Goal: Task Accomplishment & Management: Manage account settings

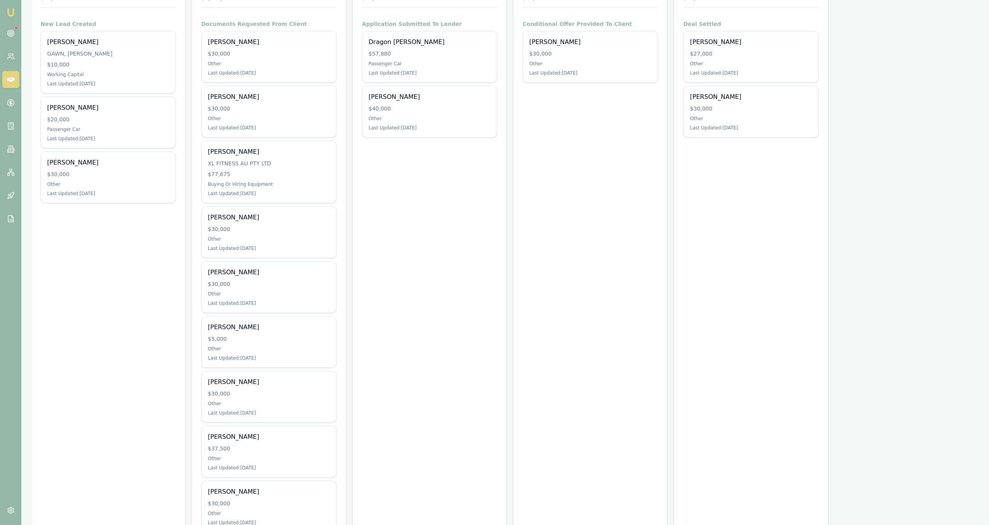
scroll to position [140, 0]
click at [324, 394] on div "$30,000" at bounding box center [269, 392] width 122 height 8
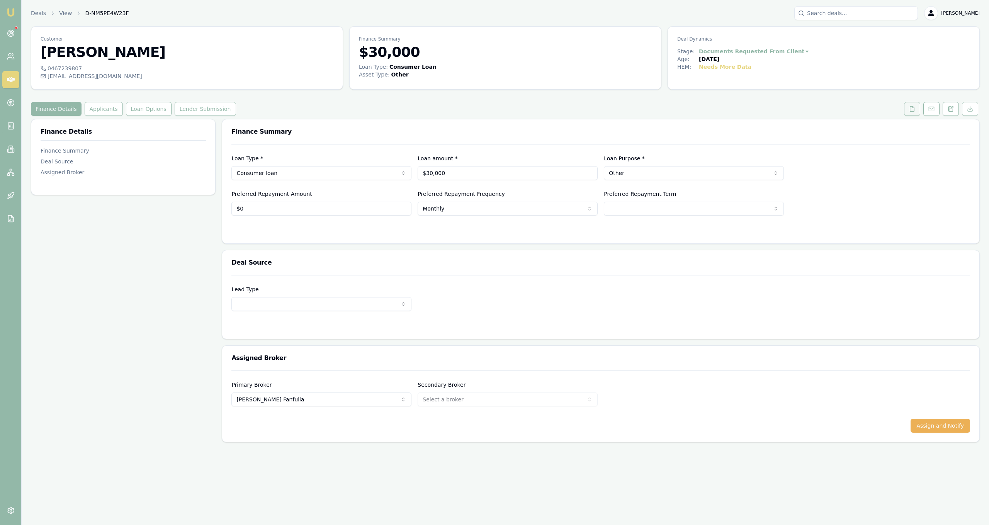
click at [910, 110] on icon at bounding box center [912, 108] width 4 height 5
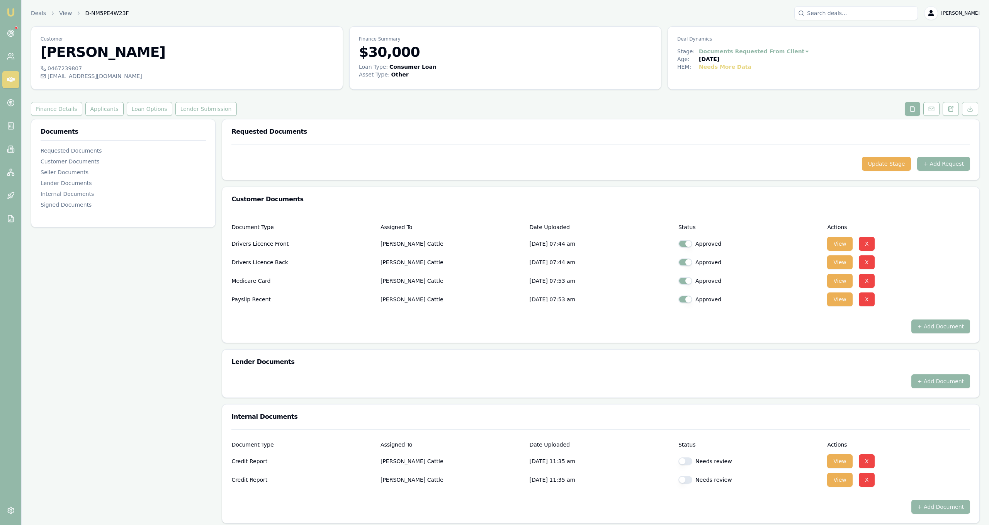
click at [679, 465] on div "Needs review" at bounding box center [750, 462] width 143 height 8
click at [682, 459] on button "button" at bounding box center [686, 462] width 14 height 8
checkbox input "true"
click at [685, 480] on button "button" at bounding box center [686, 480] width 14 height 8
checkbox input "true"
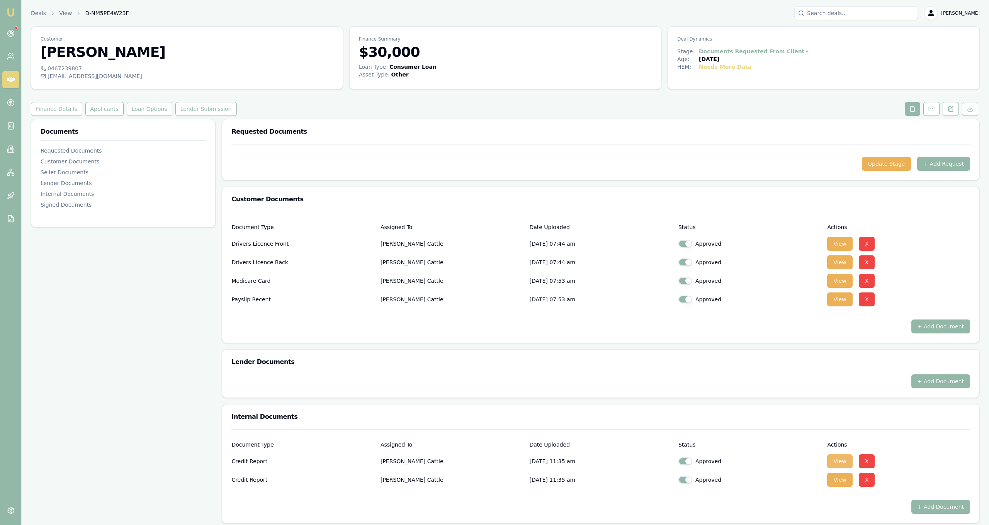
click at [844, 458] on button "View" at bounding box center [839, 461] width 25 height 14
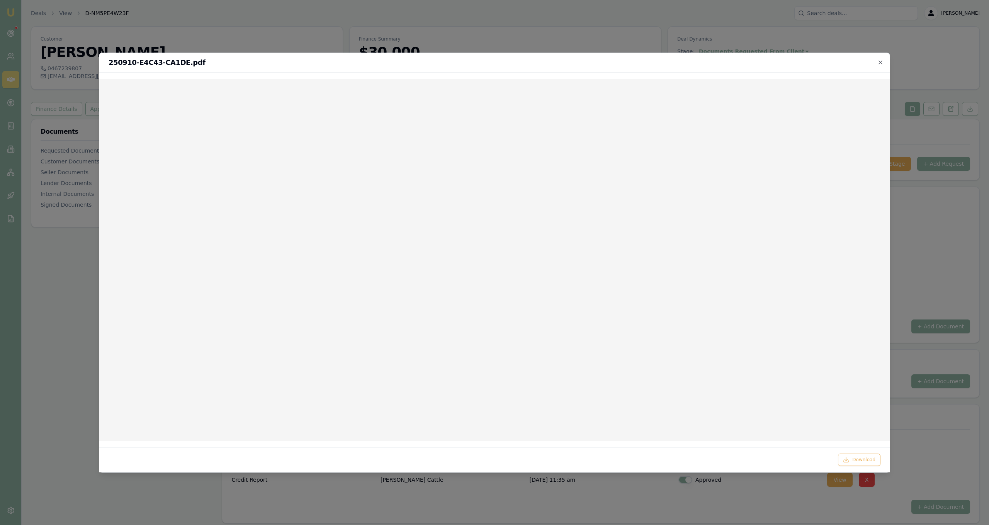
click at [659, 19] on div at bounding box center [494, 262] width 989 height 525
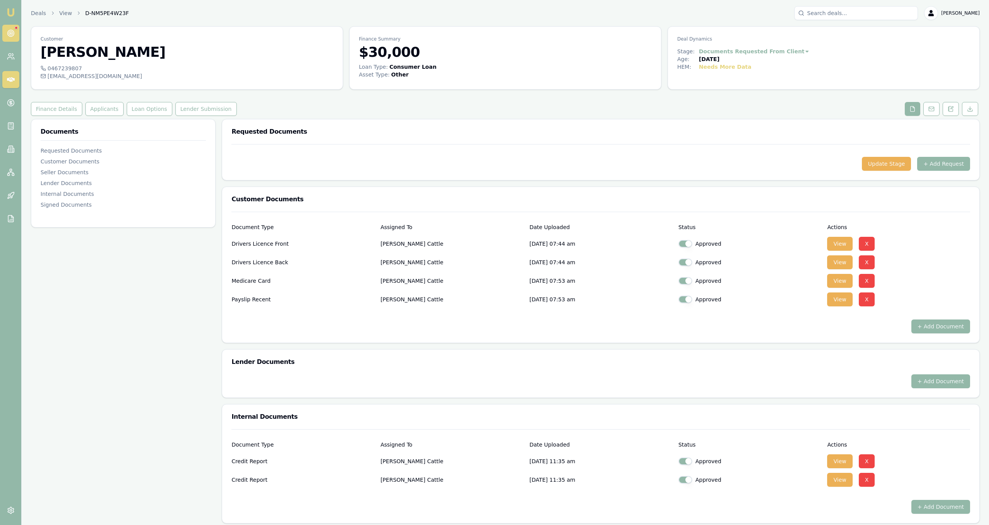
click at [8, 35] on circle at bounding box center [10, 33] width 7 height 7
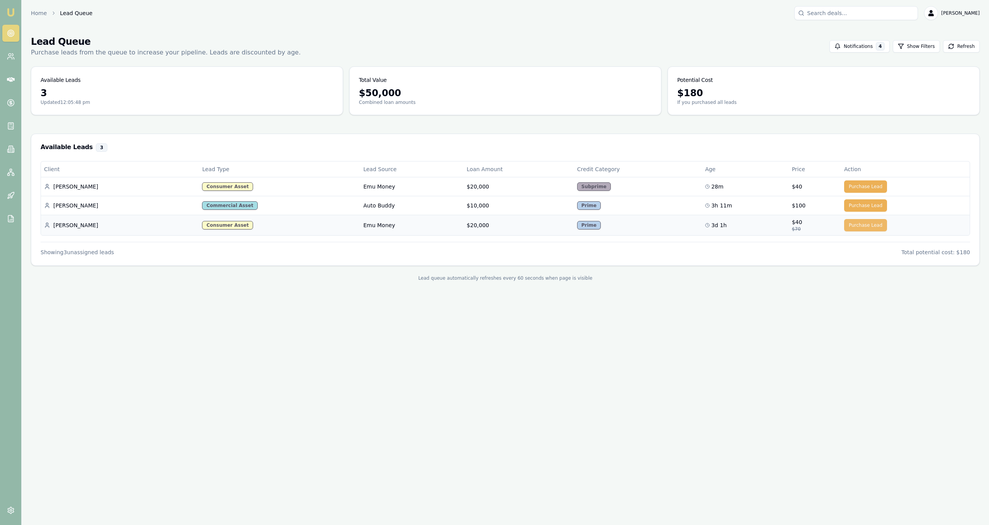
click at [846, 226] on button "Purchase Lead" at bounding box center [865, 225] width 43 height 12
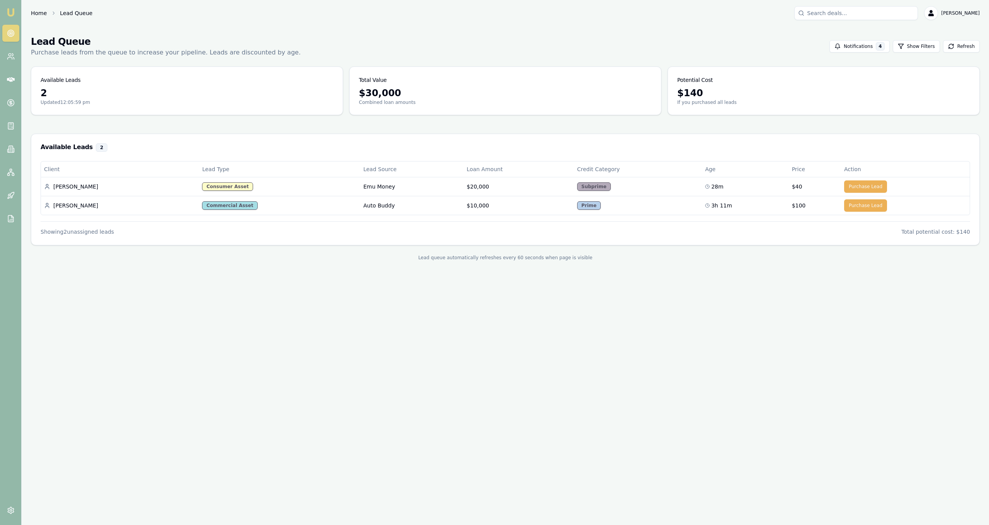
click at [38, 12] on link "Home" at bounding box center [39, 13] width 16 height 8
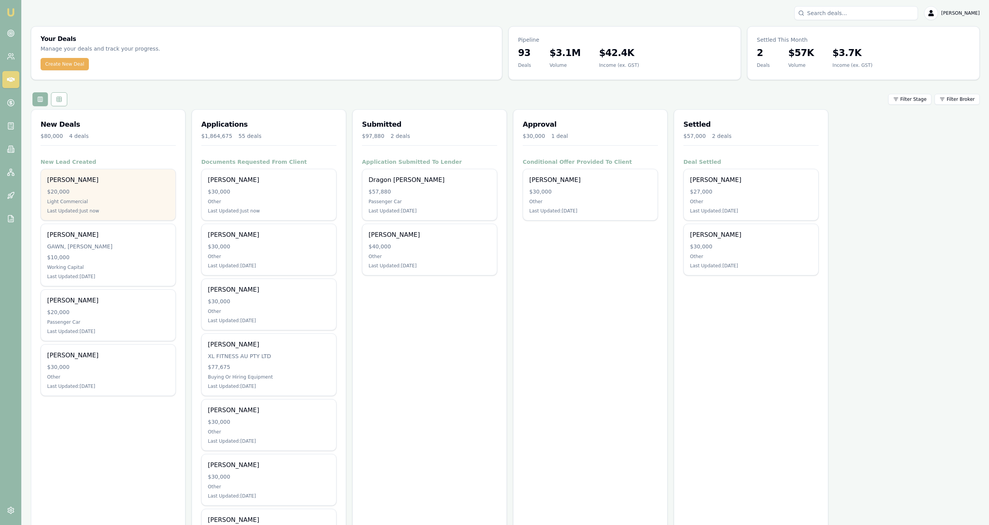
click at [128, 211] on div "Last Updated: Just now" at bounding box center [108, 211] width 122 height 6
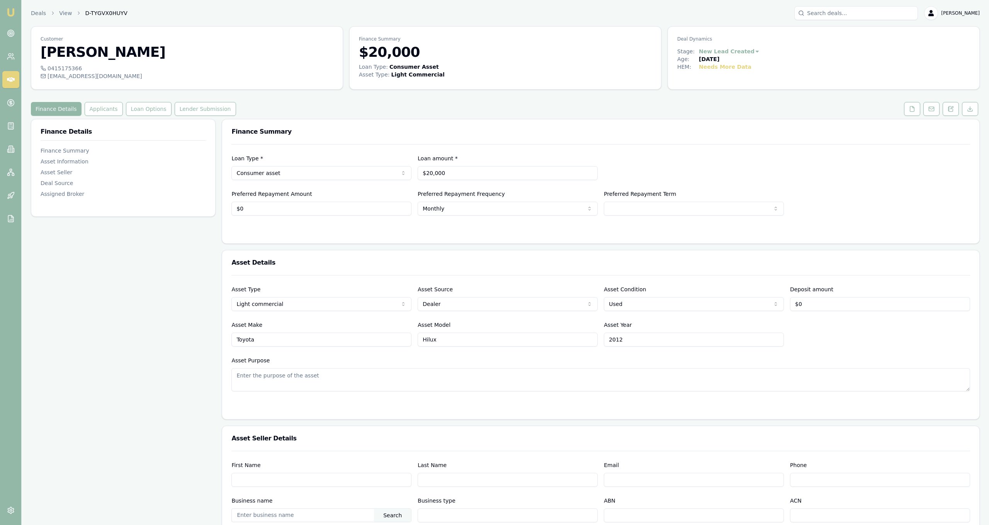
click at [836, 112] on div "Finance Details Applicants Loan Options Lender Submission" at bounding box center [505, 109] width 949 height 14
click at [914, 107] on icon at bounding box center [912, 109] width 6 height 6
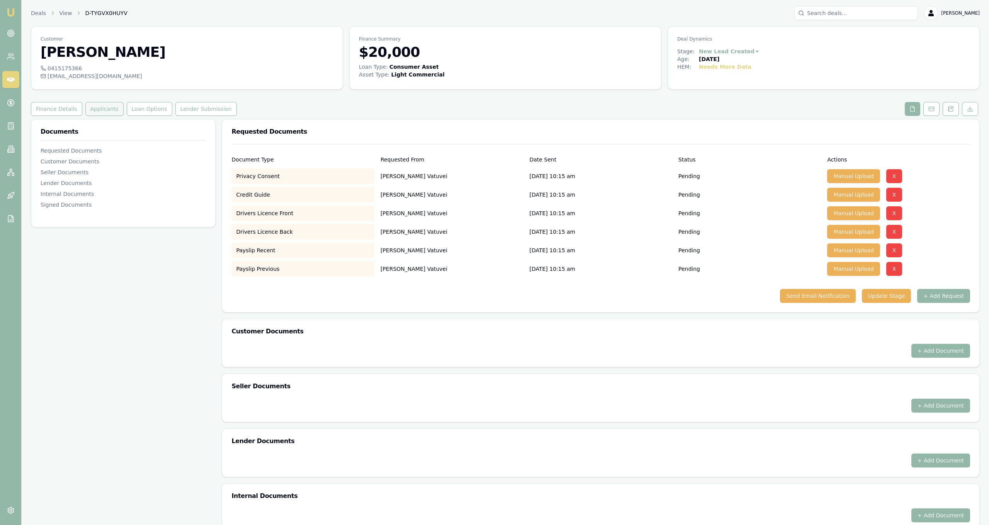
click at [103, 106] on button "Applicants" at bounding box center [104, 109] width 38 height 14
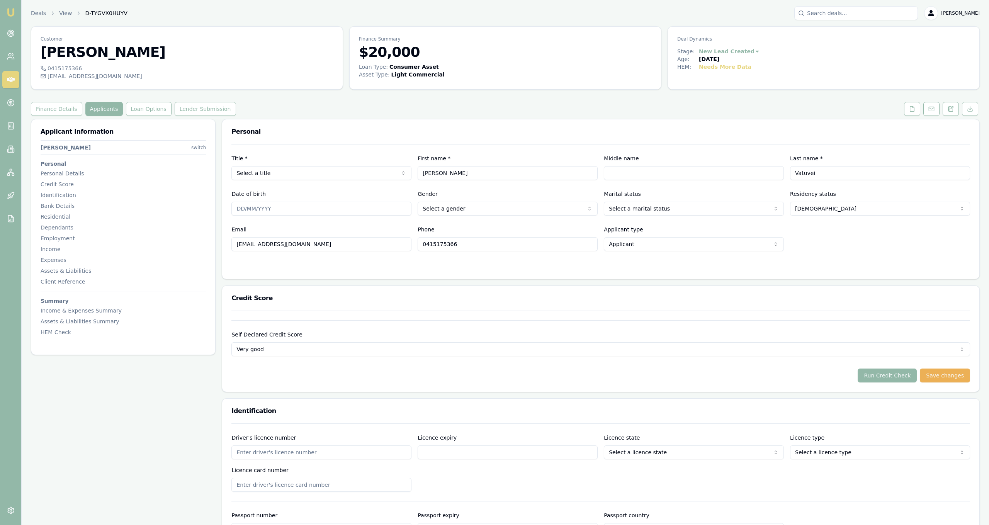
click at [433, 104] on div "Finance Details Applicants Loan Options Lender Submission" at bounding box center [505, 109] width 949 height 14
click at [713, 104] on div "Finance Details Applicants Loan Options Lender Submission" at bounding box center [505, 109] width 949 height 14
click at [110, 109] on button "Applicants" at bounding box center [103, 109] width 37 height 14
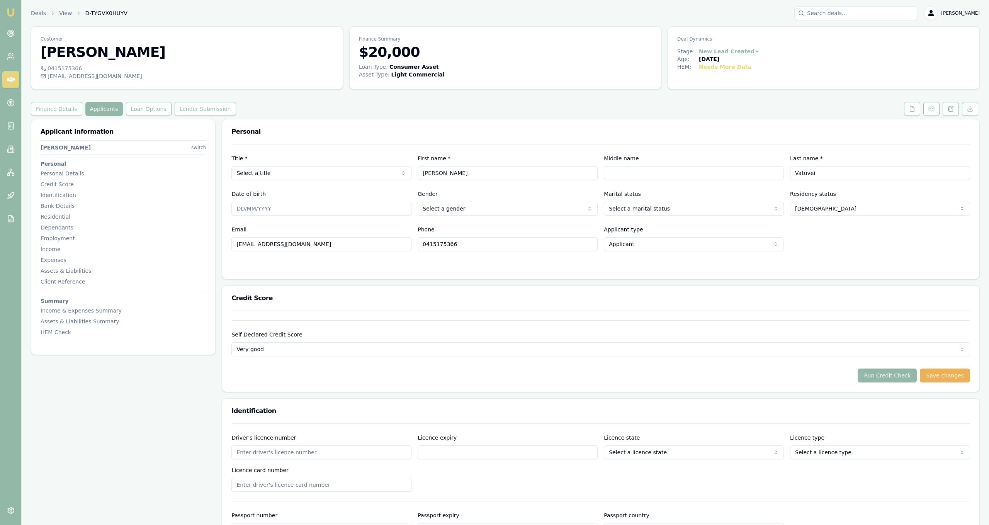
click at [261, 114] on div "Finance Details Applicants Loan Options Lender Submission" at bounding box center [505, 109] width 949 height 14
click at [382, 58] on h3 "$20,000" at bounding box center [505, 51] width 293 height 15
click at [356, 104] on div "Finance Details Applicants Loan Options Lender Submission" at bounding box center [505, 109] width 949 height 14
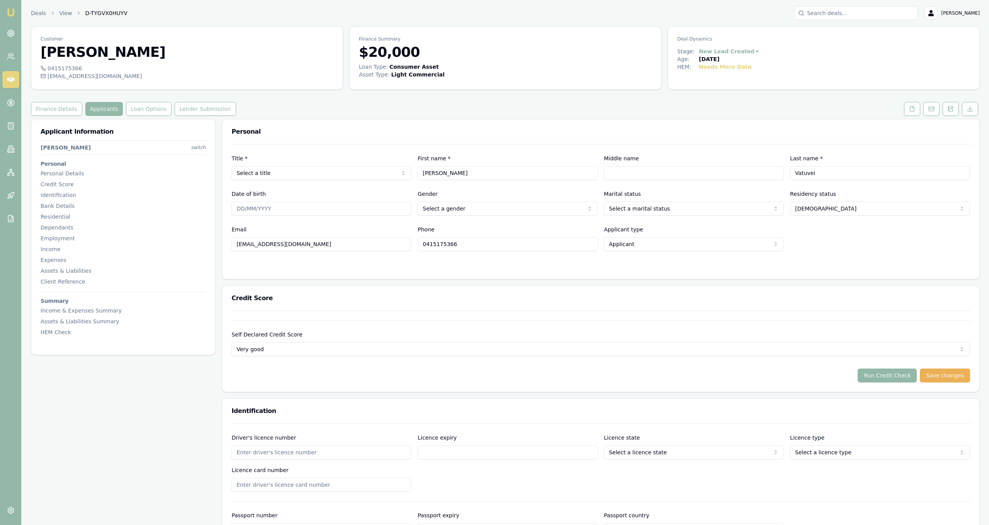
click at [281, 104] on div "Finance Details Applicants Loan Options Lender Submission" at bounding box center [505, 109] width 949 height 14
click at [919, 107] on button at bounding box center [912, 109] width 16 height 14
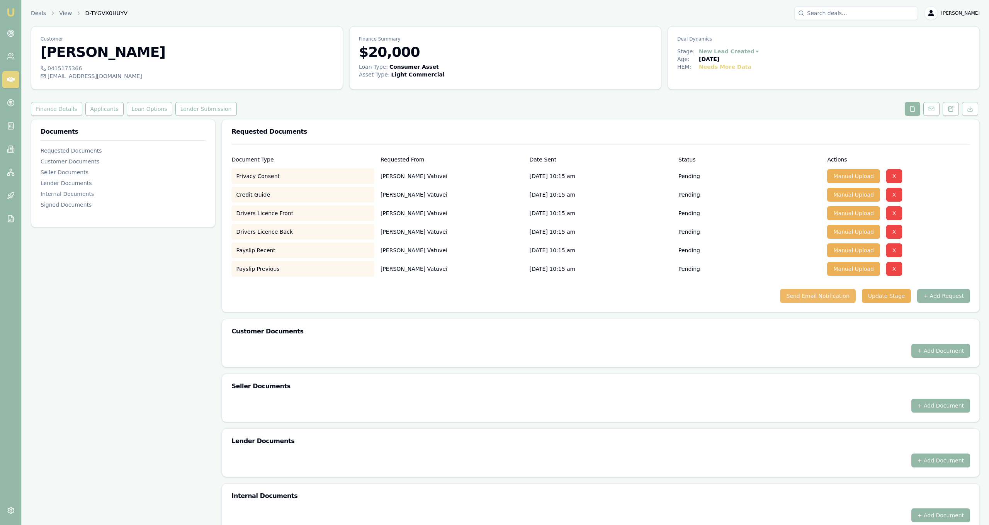
click at [850, 298] on button "Send Email Notification" at bounding box center [817, 296] width 75 height 14
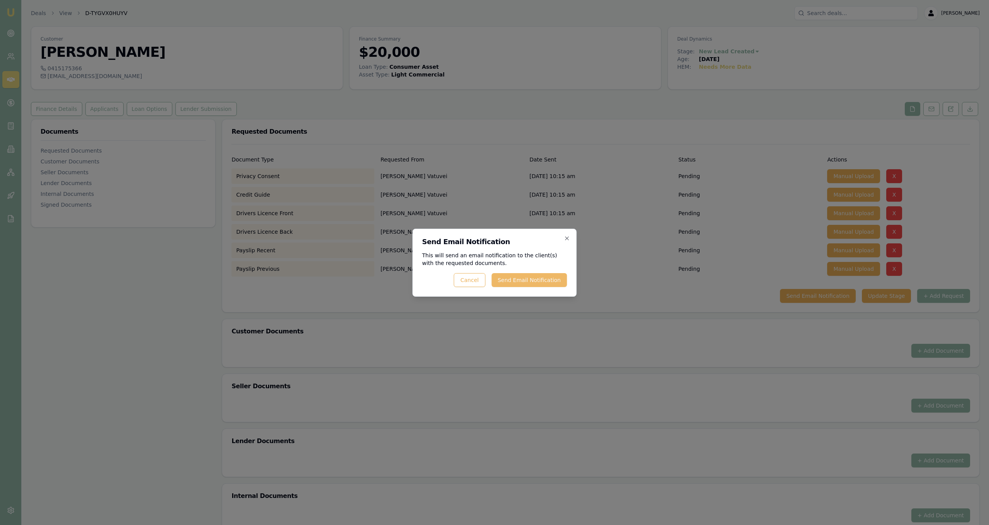
click at [550, 275] on button "Send Email Notification" at bounding box center [529, 280] width 75 height 14
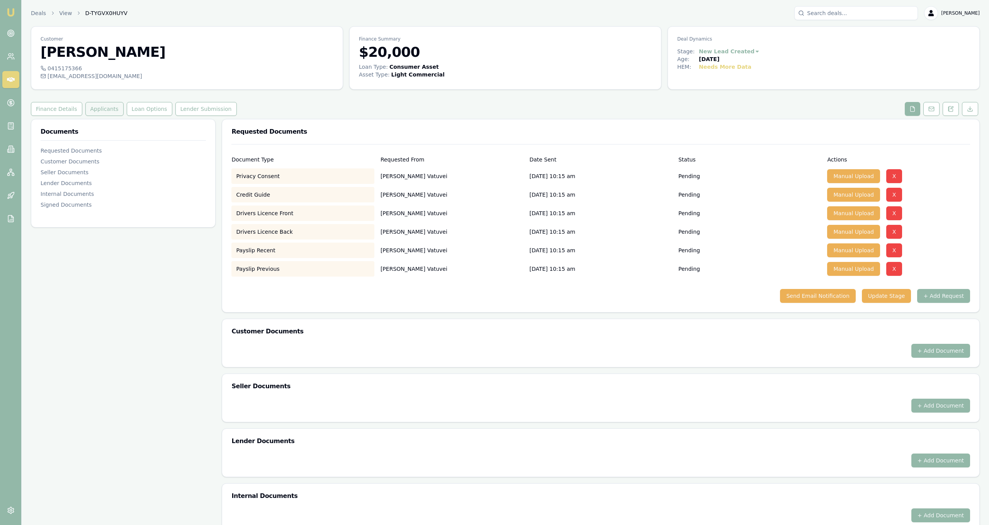
click at [93, 113] on button "Applicants" at bounding box center [104, 109] width 38 height 14
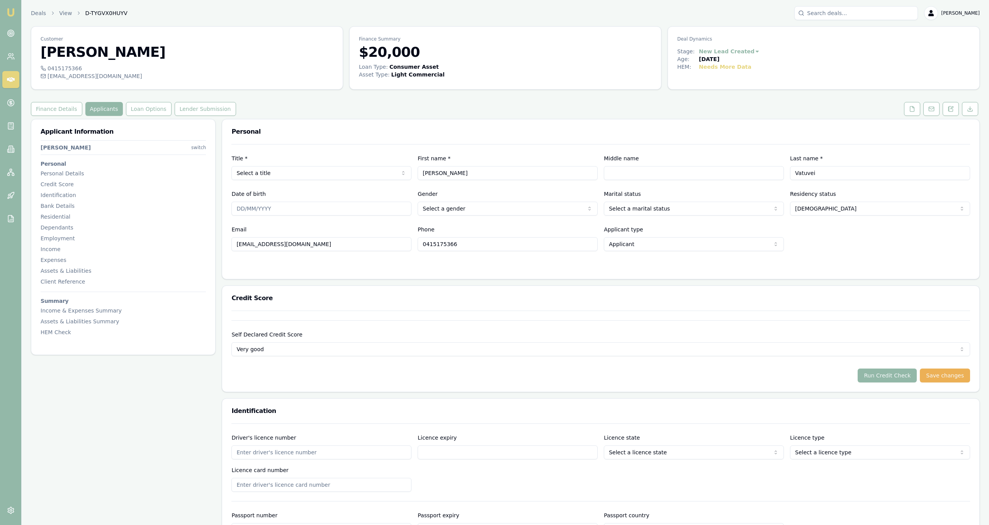
click at [315, 104] on div "Finance Details Applicants Loan Options Lender Submission" at bounding box center [505, 109] width 949 height 14
click at [912, 110] on icon at bounding box center [912, 109] width 6 height 6
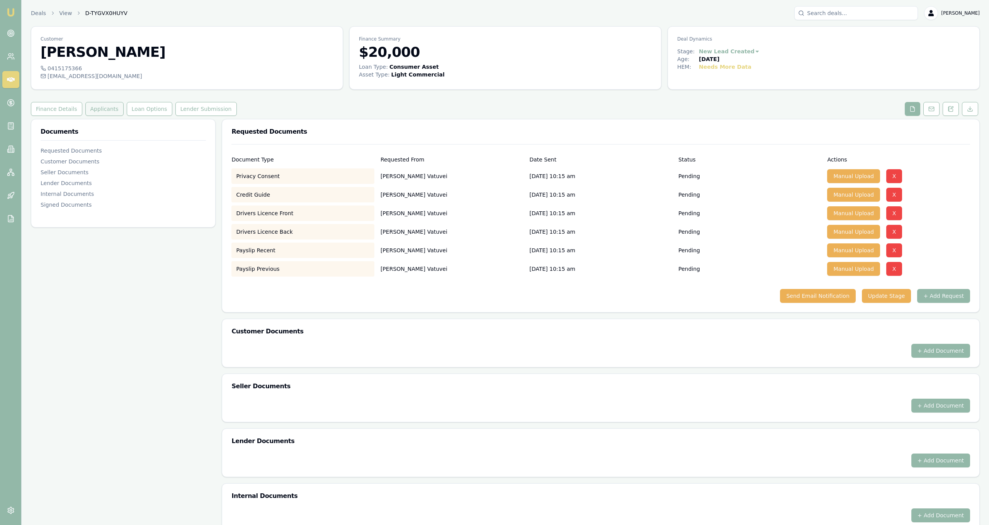
click at [109, 109] on button "Applicants" at bounding box center [104, 109] width 38 height 14
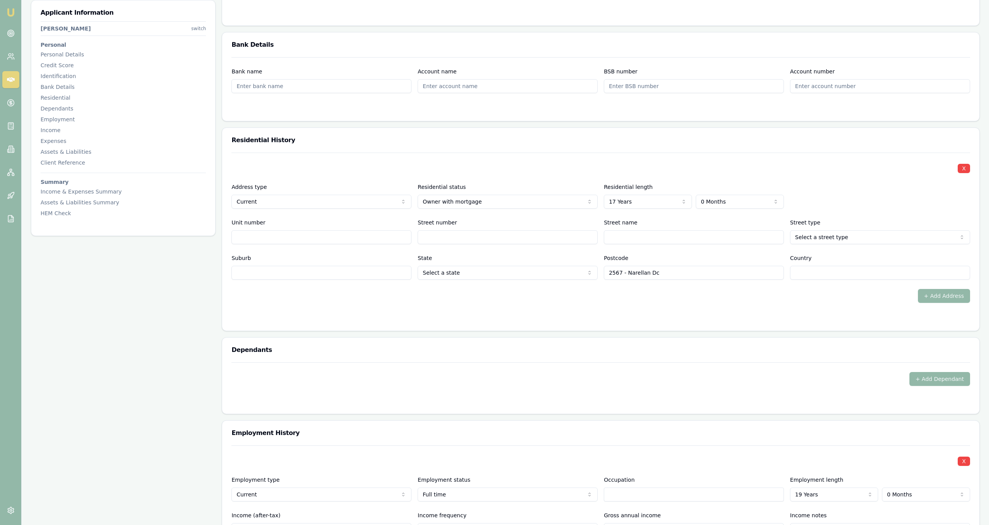
scroll to position [834, 0]
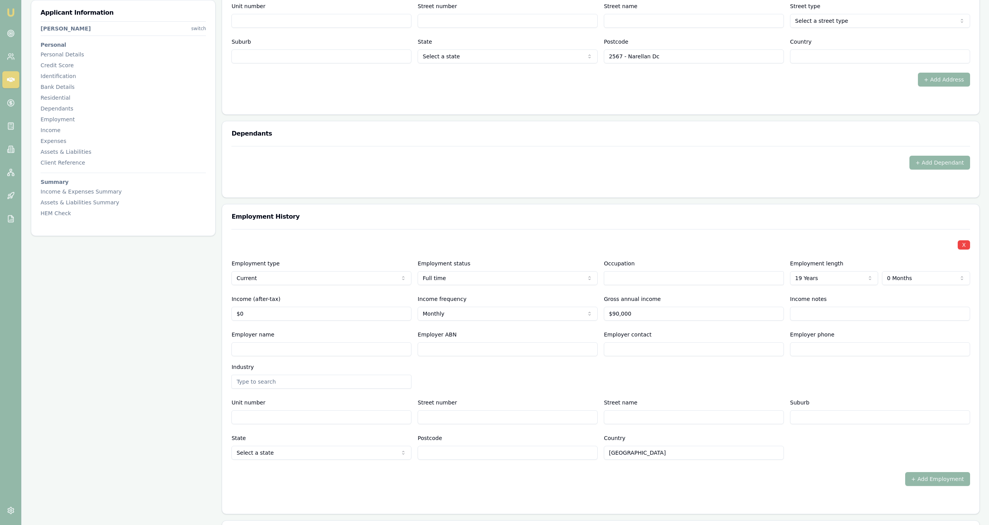
click at [172, 323] on div "Applicant Information George Vatuvei switch Personal Personal Details Credit Sc…" at bounding box center [123, 259] width 185 height 1948
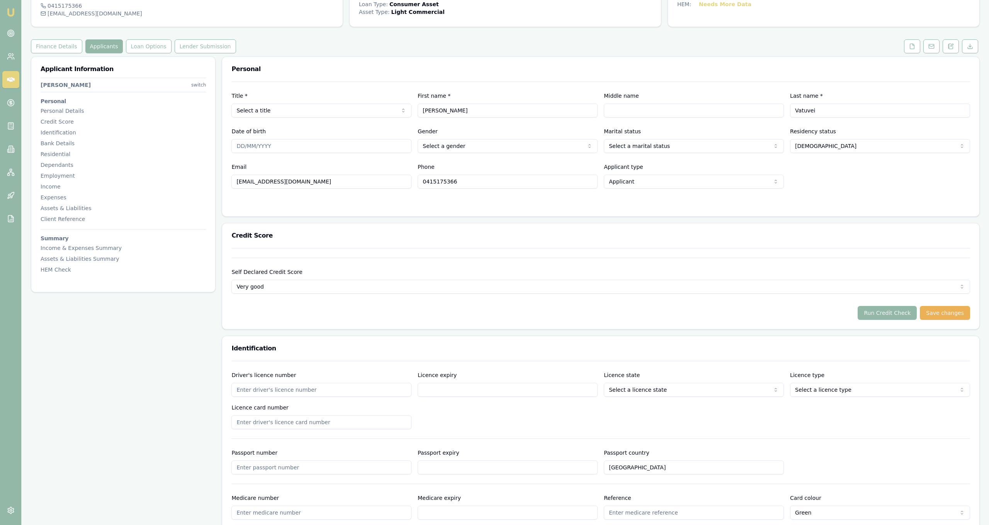
scroll to position [0, 0]
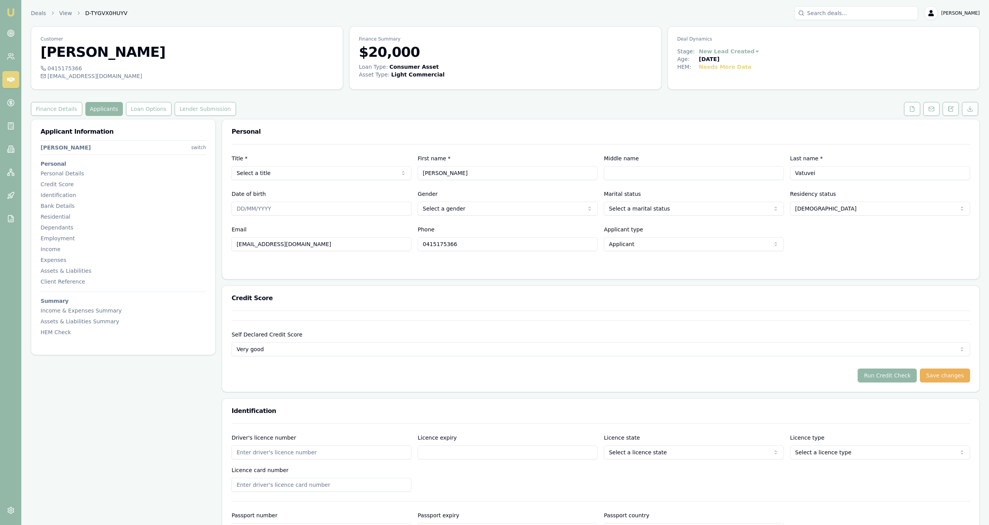
click at [919, 109] on button at bounding box center [912, 109] width 16 height 14
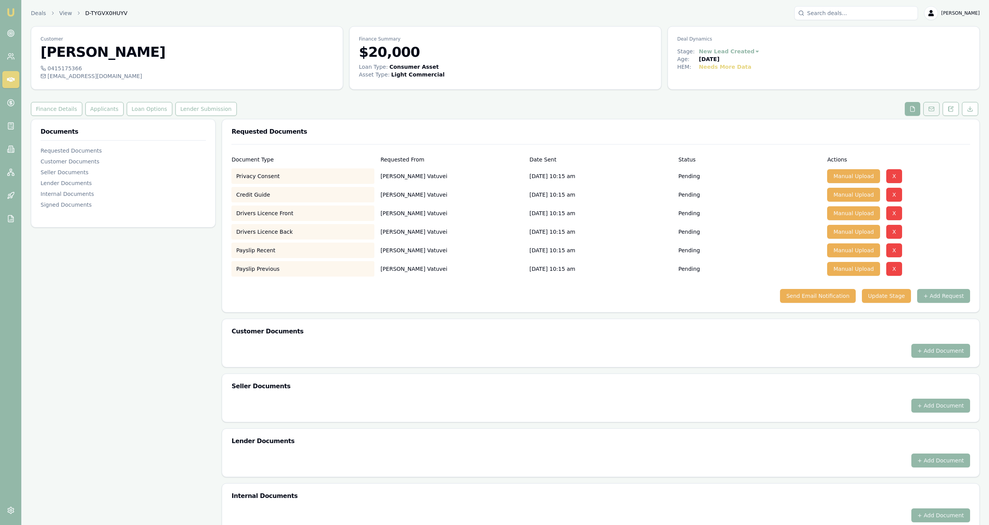
click at [932, 107] on icon at bounding box center [932, 109] width 6 height 6
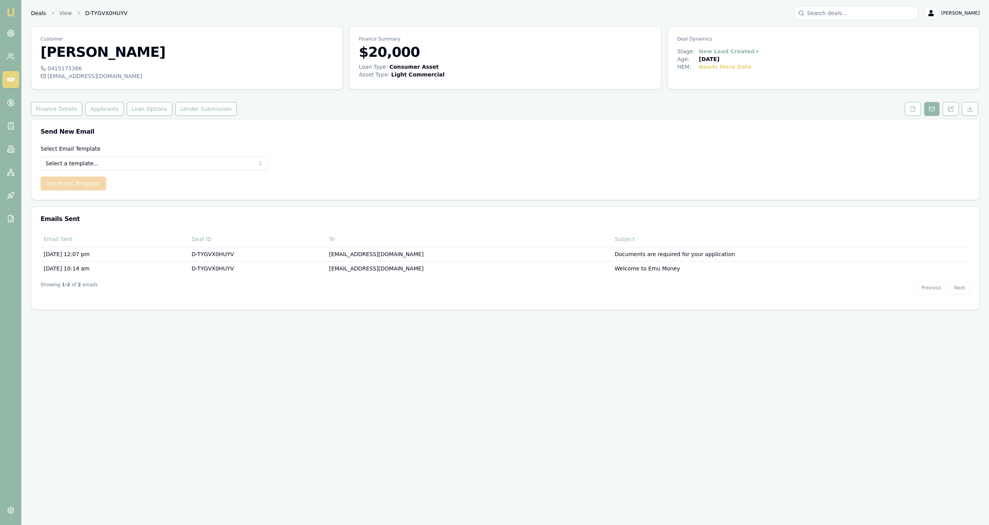
click at [38, 15] on link "Deals" at bounding box center [38, 13] width 15 height 8
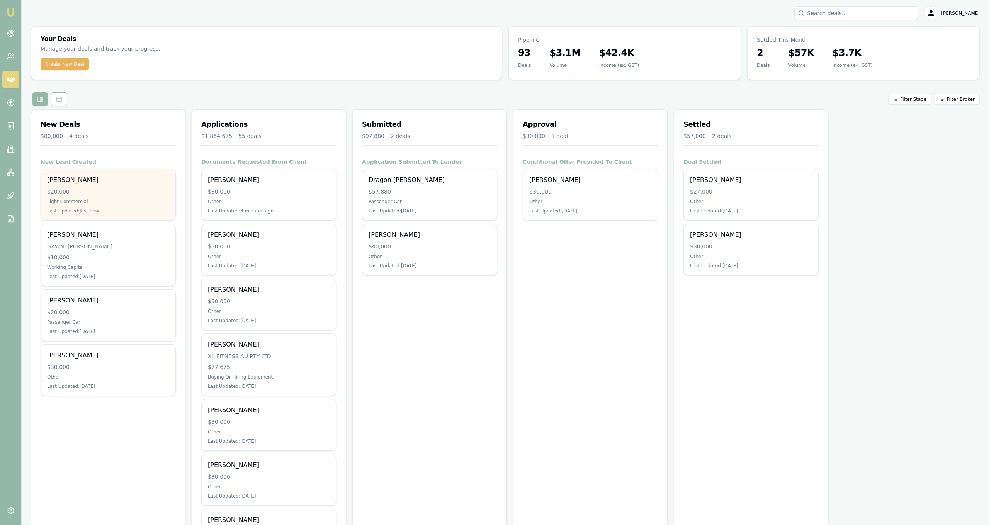
click at [127, 179] on div "[PERSON_NAME]" at bounding box center [108, 179] width 122 height 9
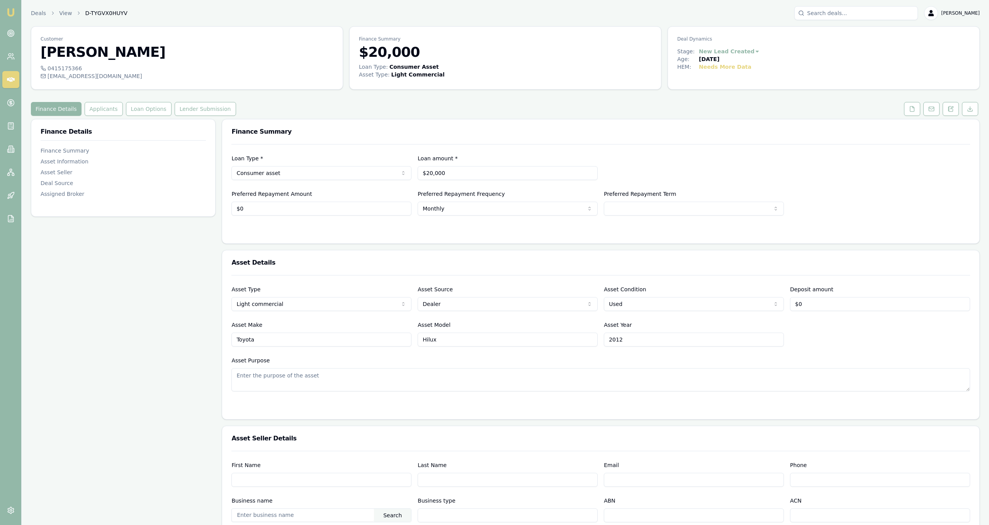
click at [921, 116] on div "Customer [PERSON_NAME] 0415175366 [EMAIL_ADDRESS][DOMAIN_NAME] Finance Summary …" at bounding box center [505, 472] width 949 height 892
click at [910, 111] on icon at bounding box center [912, 109] width 6 height 6
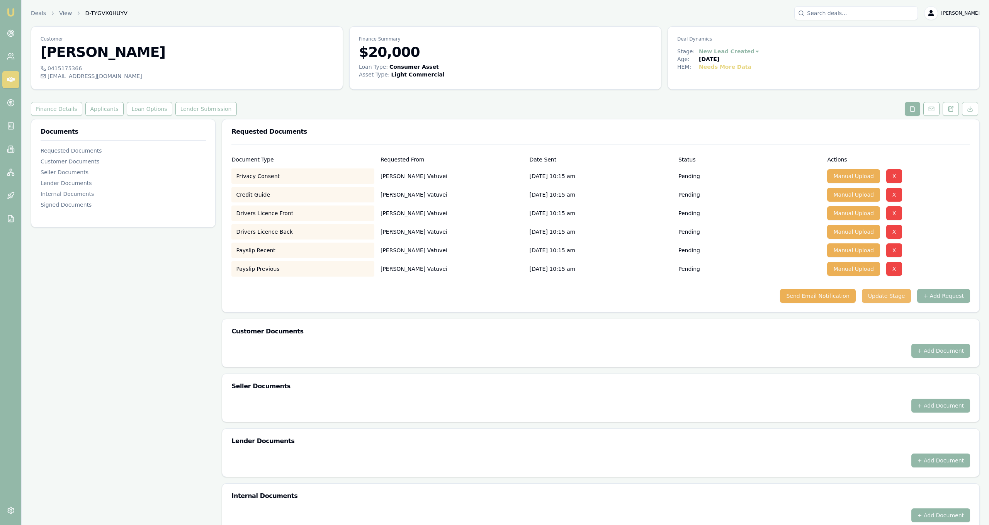
click at [881, 296] on button "Update Stage" at bounding box center [886, 296] width 49 height 14
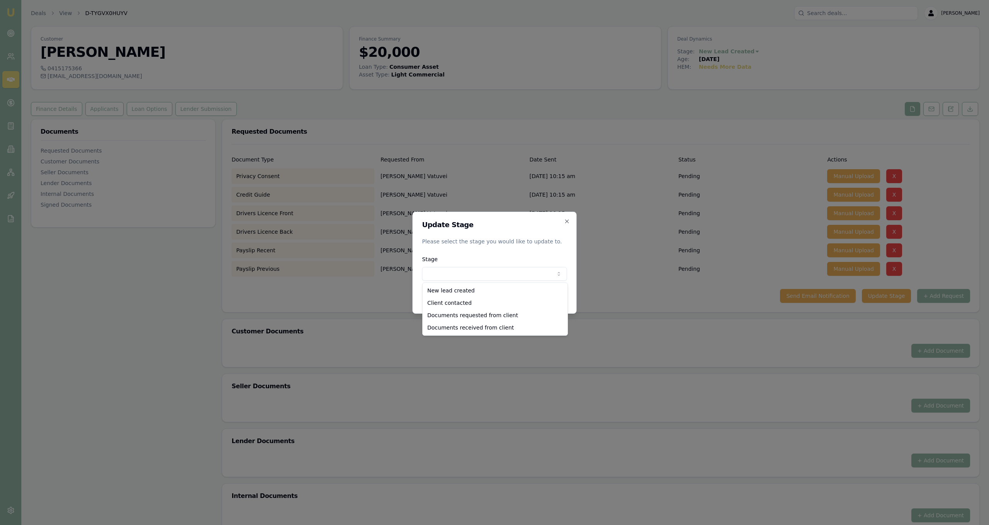
click at [530, 276] on body "Emu Broker Deals View D-TYGVX0HUYV Jackson Fanfulla Toggle Menu Customer George…" at bounding box center [494, 262] width 989 height 525
select select "DOCUMENTS_REQUESTED_FROM_CLIENT"
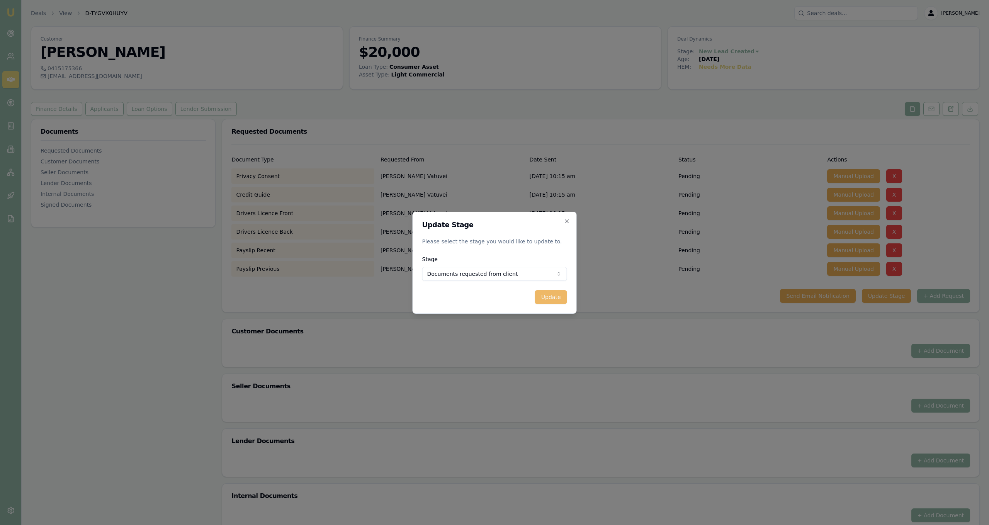
click at [549, 298] on button "Update" at bounding box center [551, 297] width 32 height 14
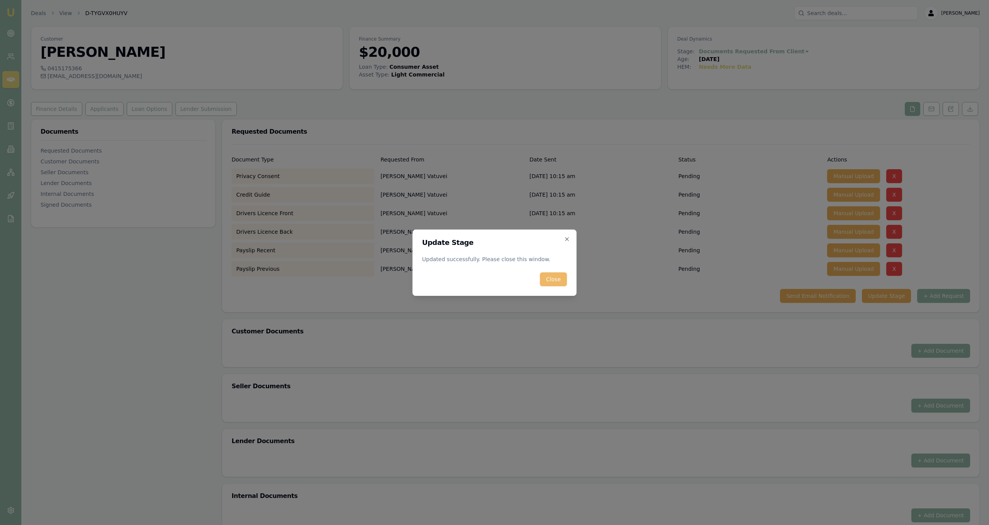
click at [550, 281] on button "Close" at bounding box center [553, 279] width 27 height 14
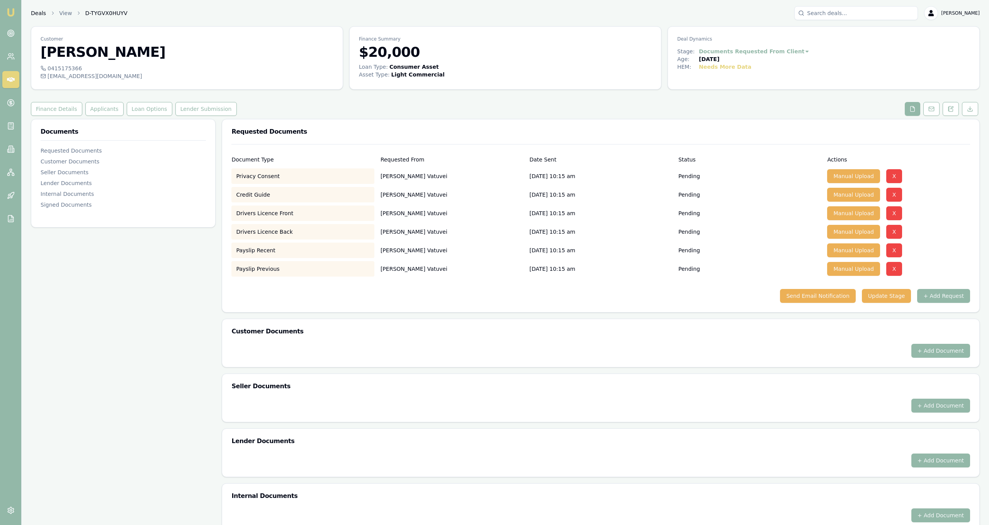
click at [32, 13] on link "Deals" at bounding box center [38, 13] width 15 height 8
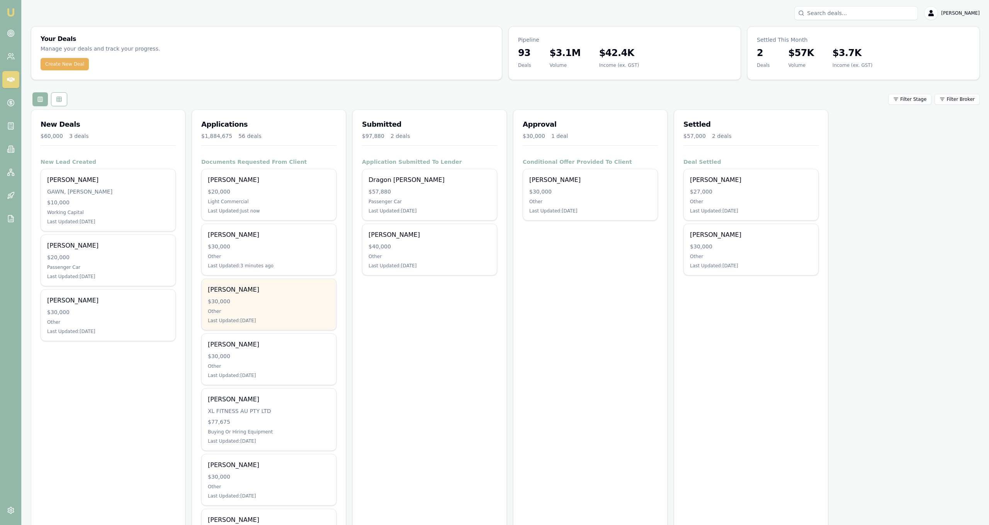
click at [312, 295] on div "Matt Sweetnam $30,000 Other Last Updated: 2 days ago" at bounding box center [269, 304] width 134 height 51
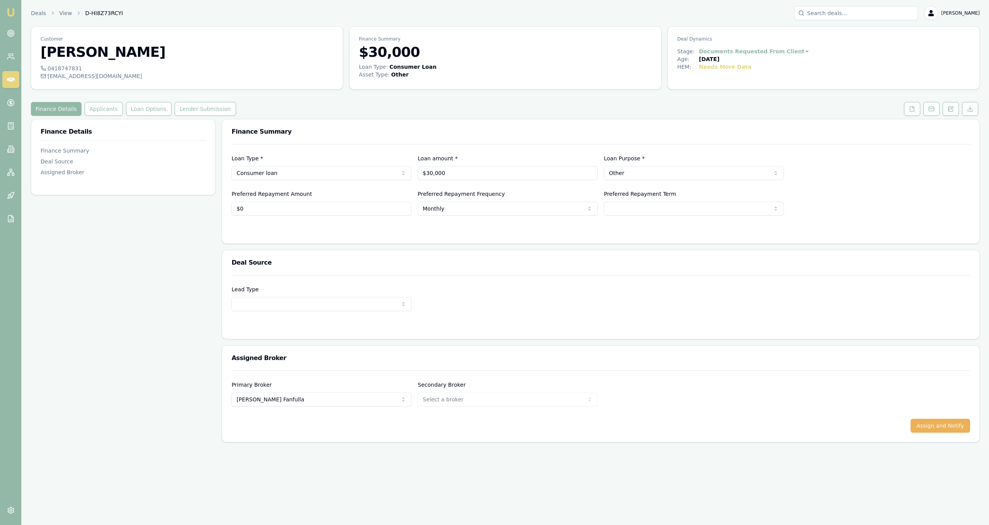
click at [906, 116] on div "Customer [PERSON_NAME] 0418747831 [EMAIL_ADDRESS][DOMAIN_NAME] Finance Summary …" at bounding box center [505, 234] width 949 height 416
click at [910, 109] on icon at bounding box center [912, 108] width 4 height 5
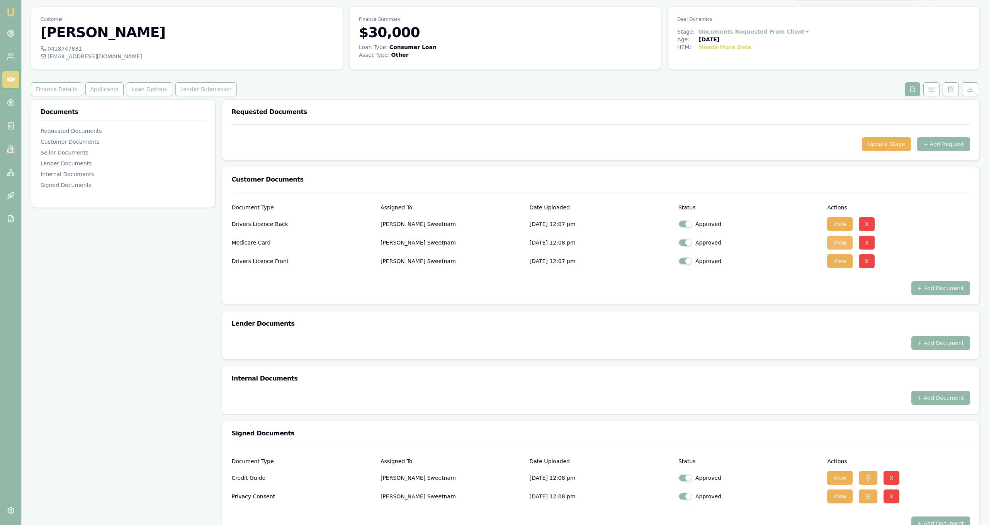
scroll to position [41, 0]
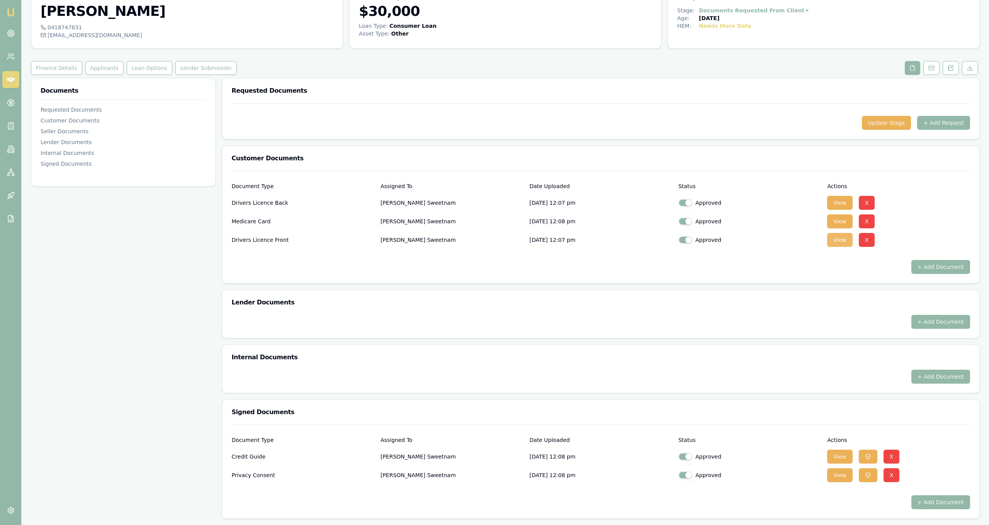
click at [842, 246] on button "View" at bounding box center [839, 240] width 25 height 14
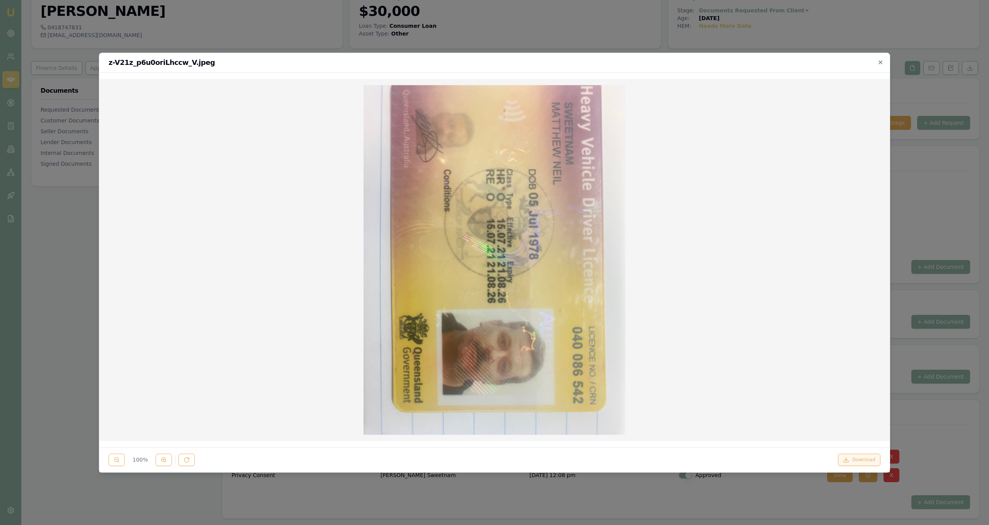
click at [849, 462] on icon at bounding box center [846, 460] width 6 height 6
click at [585, 16] on div at bounding box center [494, 262] width 989 height 525
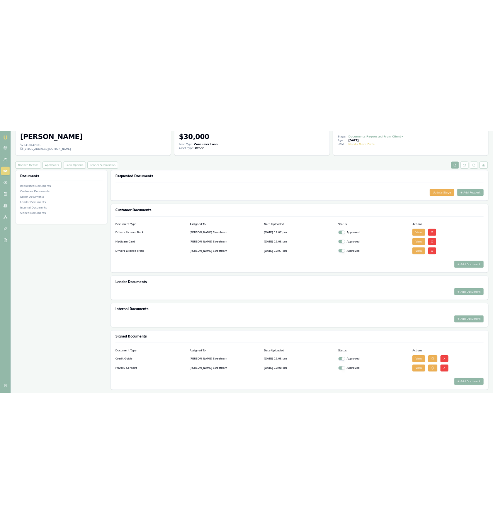
scroll to position [0, 0]
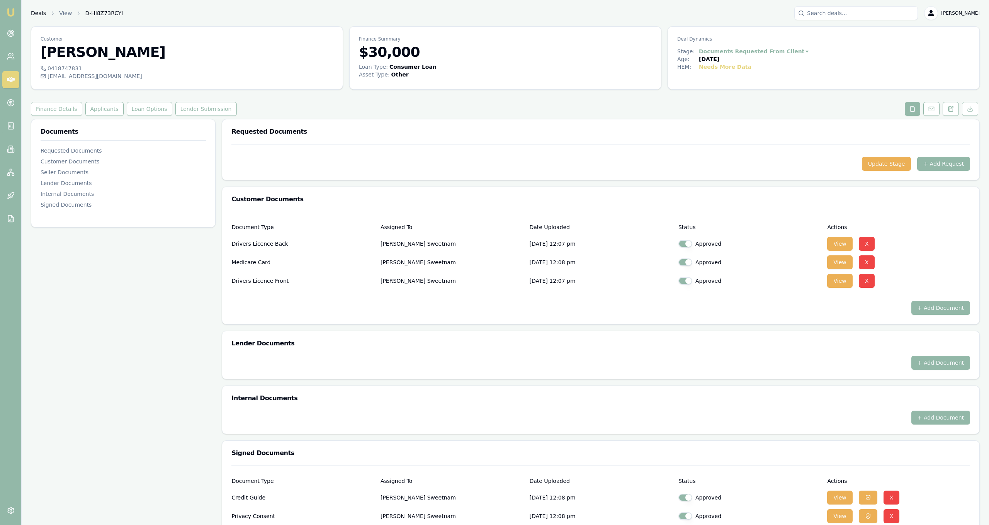
click at [40, 13] on link "Deals" at bounding box center [38, 13] width 15 height 8
click at [105, 107] on button "Applicants" at bounding box center [104, 109] width 38 height 14
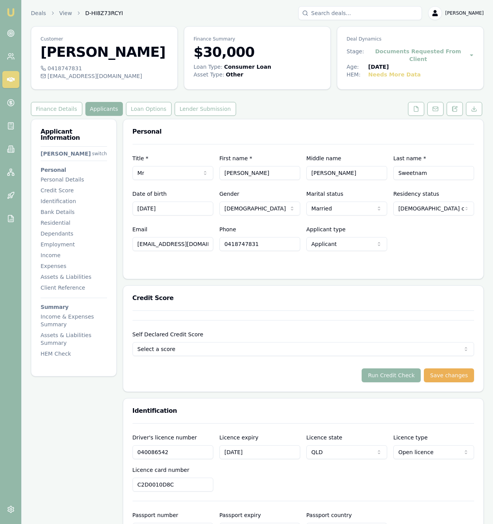
click at [192, 265] on div at bounding box center [304, 267] width 342 height 6
click at [420, 378] on button "Run Credit Check" at bounding box center [391, 376] width 59 height 14
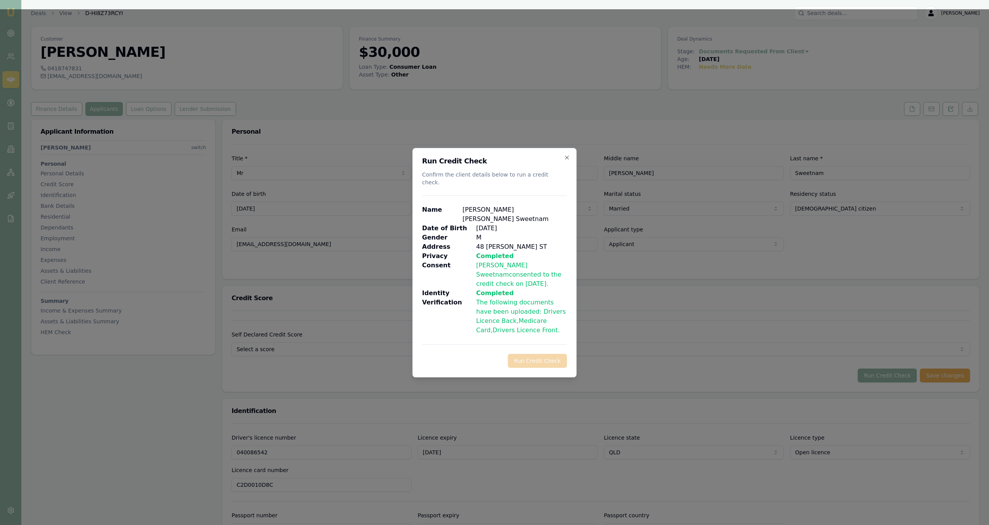
click at [503, 233] on div "Gender M" at bounding box center [494, 237] width 145 height 9
click at [535, 242] on p "48 MACKENZIE ST" at bounding box center [521, 246] width 91 height 9
click at [568, 161] on icon "button" at bounding box center [567, 158] width 6 height 6
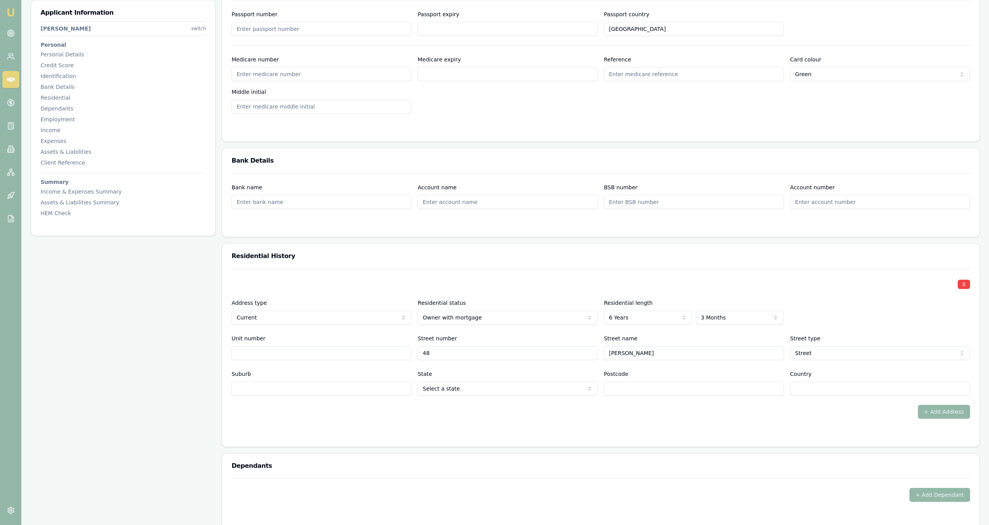
scroll to position [502, 0]
select select "QLD"
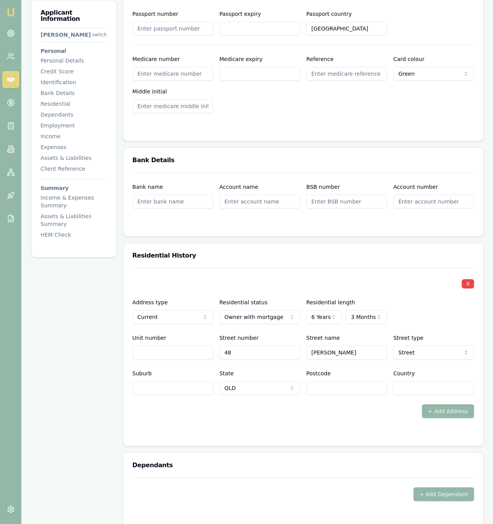
click at [187, 354] on input "Unit number" at bounding box center [173, 353] width 81 height 14
click at [180, 380] on div "Suburb" at bounding box center [173, 382] width 81 height 26
click at [184, 385] on input "Suburb" at bounding box center [173, 388] width 81 height 14
type input "west mackay"
click at [342, 385] on input "Postcode" at bounding box center [346, 388] width 81 height 14
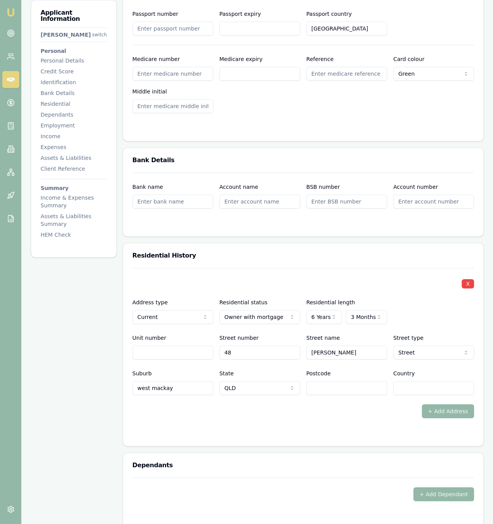
click at [408, 387] on input "Country" at bounding box center [433, 388] width 81 height 14
type input "australia"
click at [380, 437] on div "X Address type Current Current Previous Residential status Owner with mortgage …" at bounding box center [303, 357] width 360 height 178
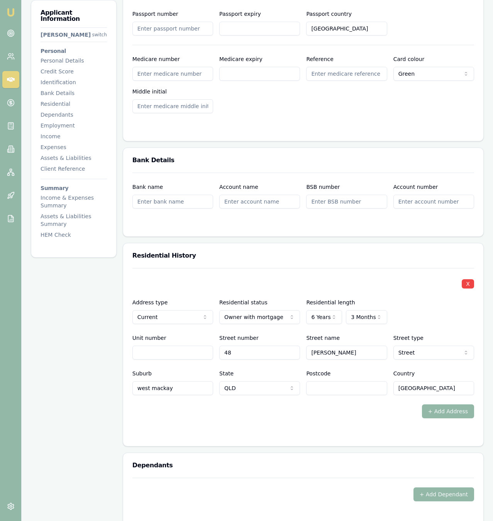
click at [339, 391] on input "Postcode" at bounding box center [346, 388] width 81 height 14
type input "4740"
click at [133, 411] on div "+ Add Address" at bounding box center [304, 412] width 342 height 14
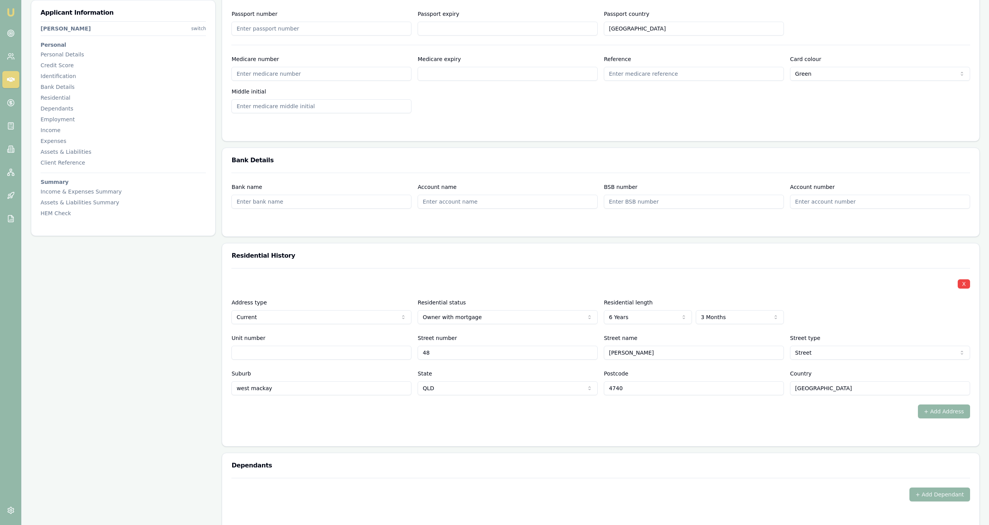
click at [210, 335] on div "Applicant Information Matt Sweetnam switch Personal Personal Details Credit Sco…" at bounding box center [123, 456] width 185 height 1678
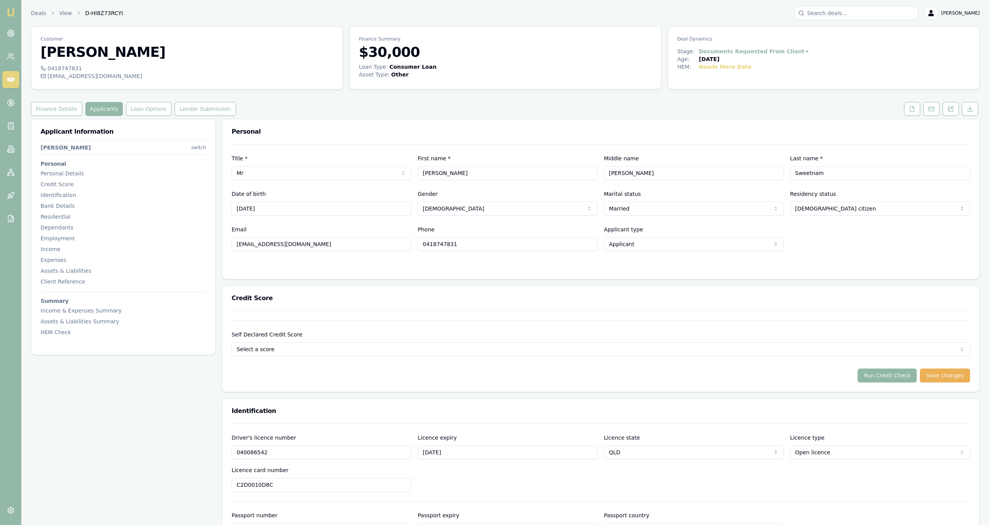
click at [904, 372] on button "Run Credit Check" at bounding box center [887, 376] width 59 height 14
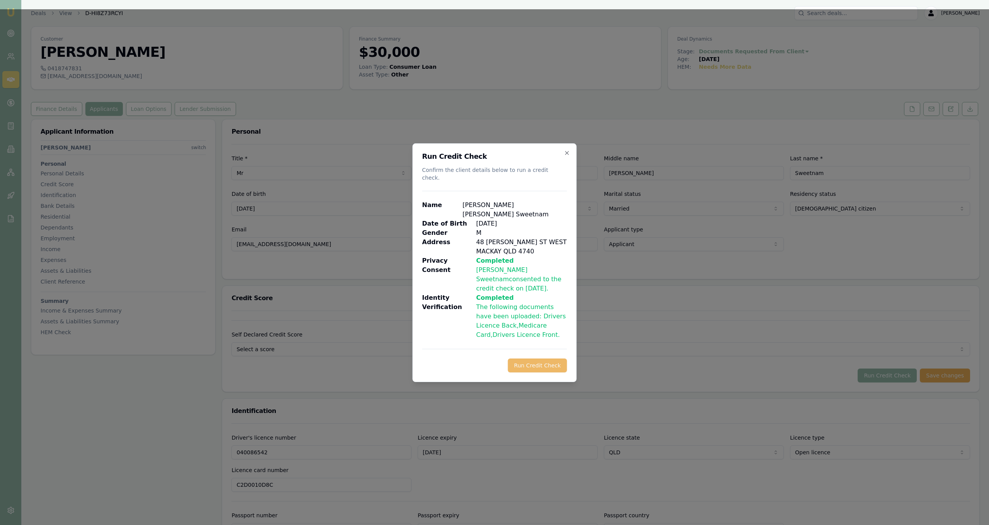
click at [533, 359] on button "Run Credit Check" at bounding box center [537, 366] width 59 height 14
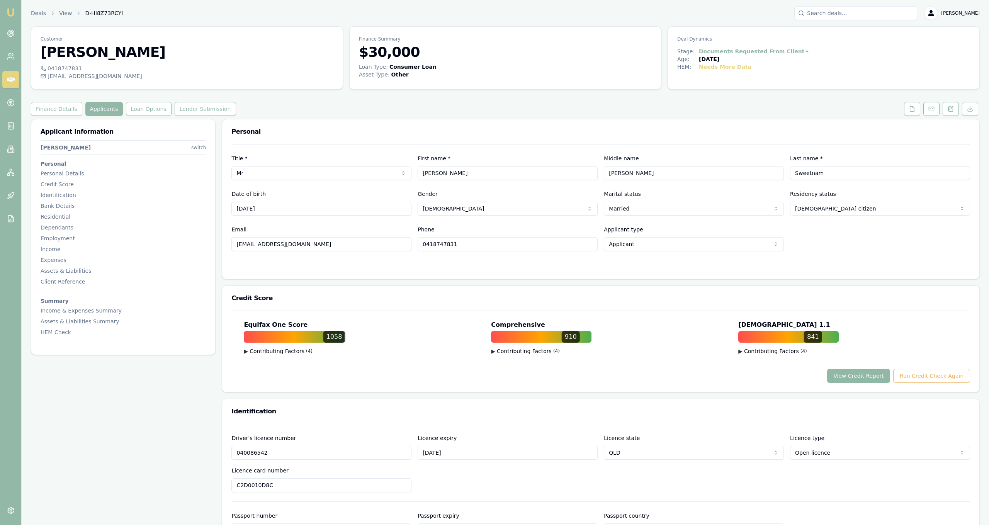
click at [884, 375] on button "View Credit Report" at bounding box center [858, 376] width 63 height 14
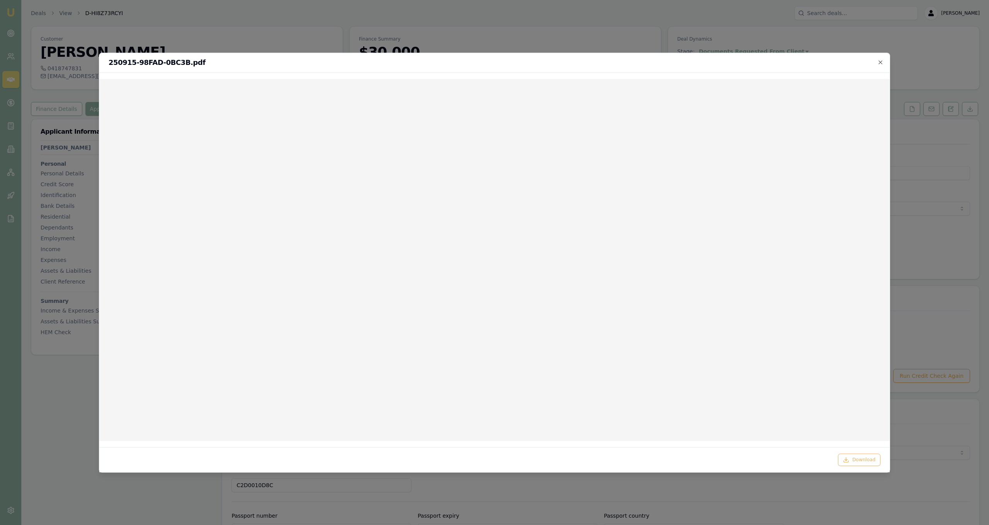
click at [648, 17] on div at bounding box center [494, 262] width 989 height 525
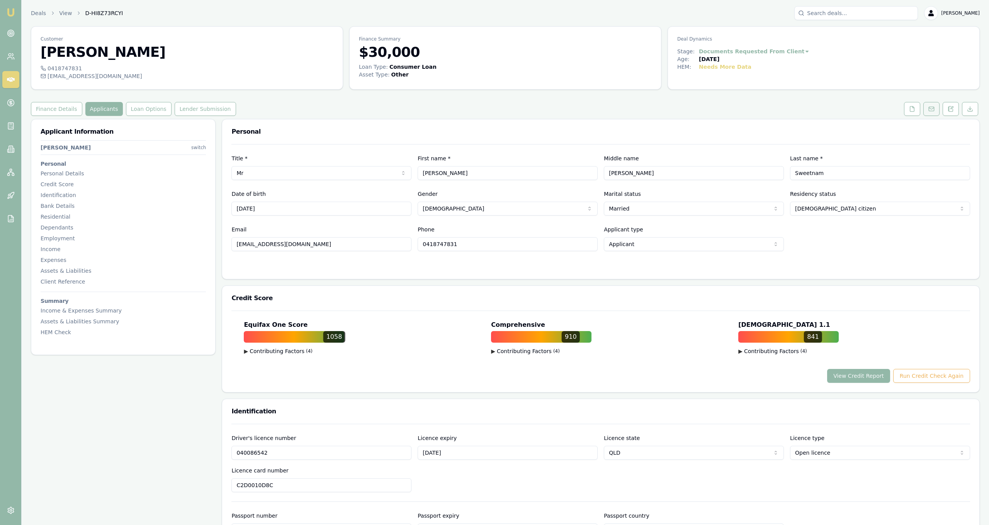
click at [926, 105] on button at bounding box center [932, 109] width 16 height 14
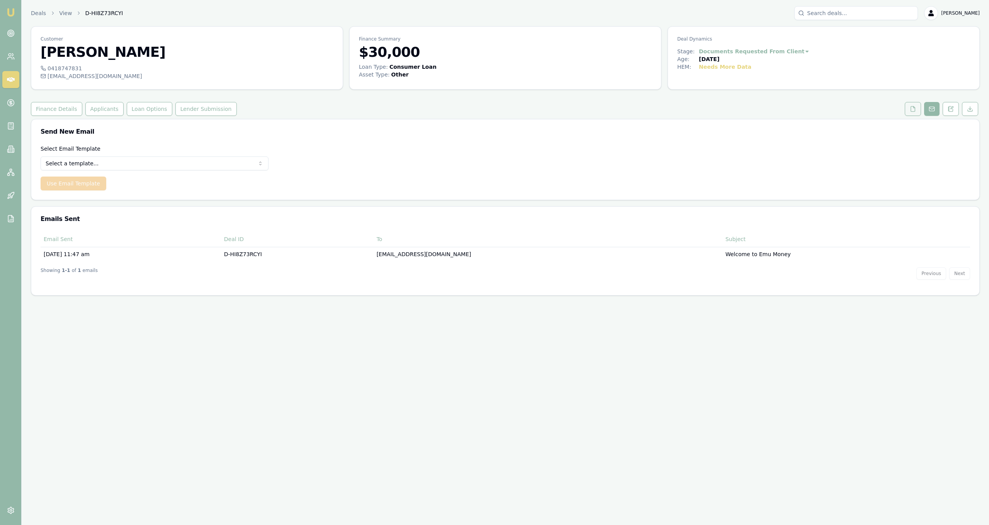
click at [910, 110] on button at bounding box center [913, 109] width 16 height 14
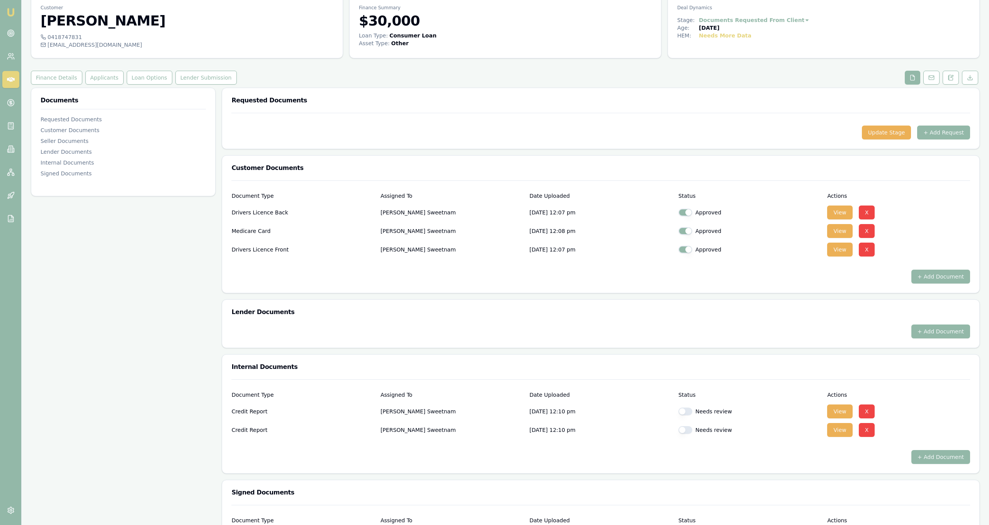
scroll to position [30, 0]
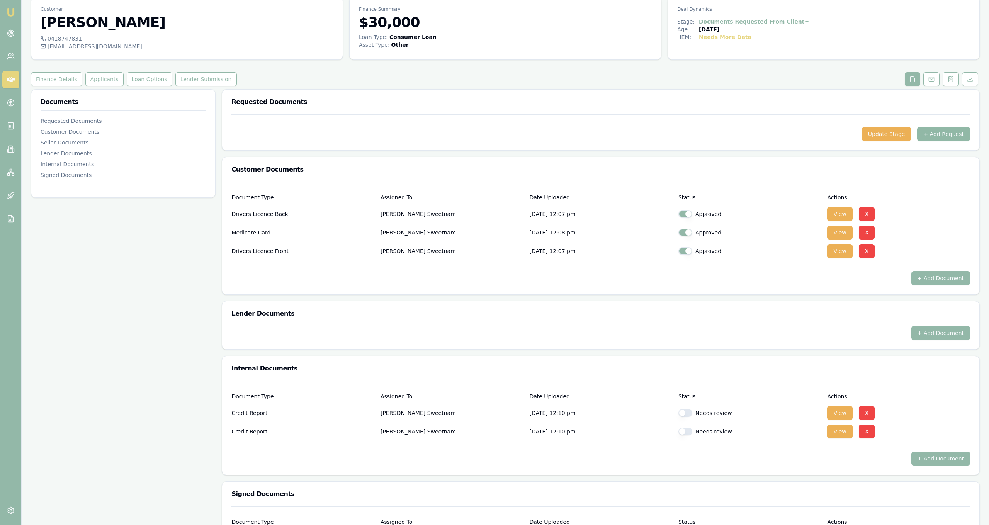
click at [939, 137] on button "+ Add Request" at bounding box center [943, 134] width 53 height 14
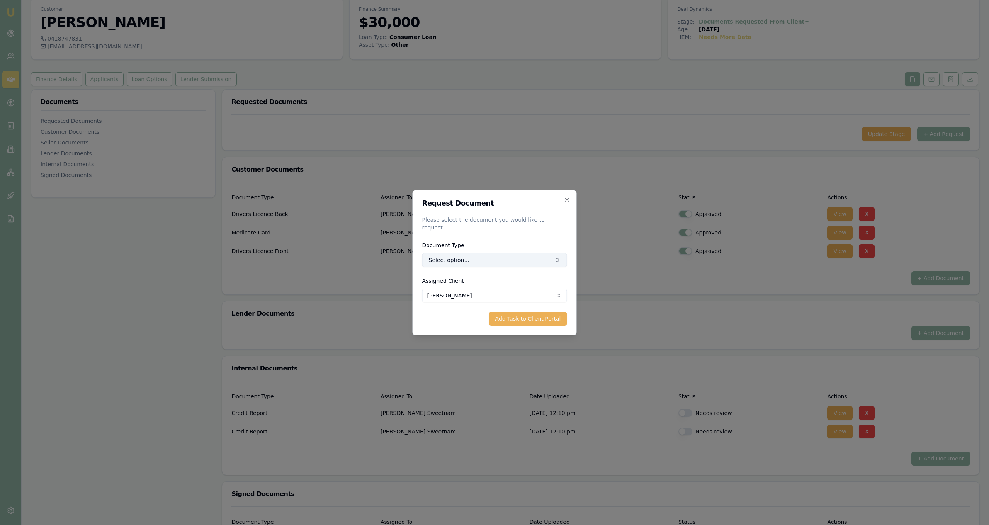
click at [441, 257] on button "Select option..." at bounding box center [494, 260] width 145 height 14
type input "payslip"
click at [524, 318] on div "Most Recent Payslip" at bounding box center [499, 313] width 86 height 12
click at [531, 317] on button "Add Task to Client Portal" at bounding box center [528, 319] width 78 height 14
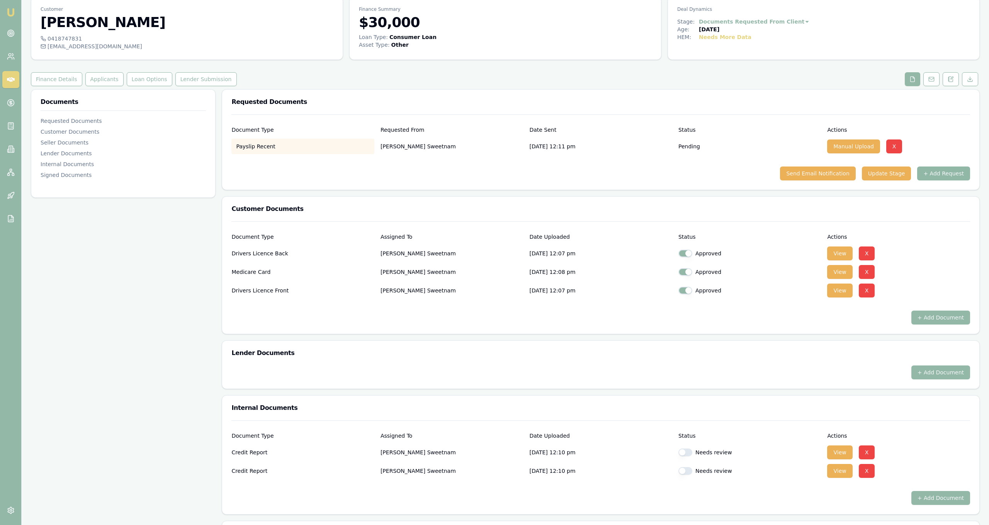
click at [942, 174] on button "+ Add Request" at bounding box center [943, 174] width 53 height 14
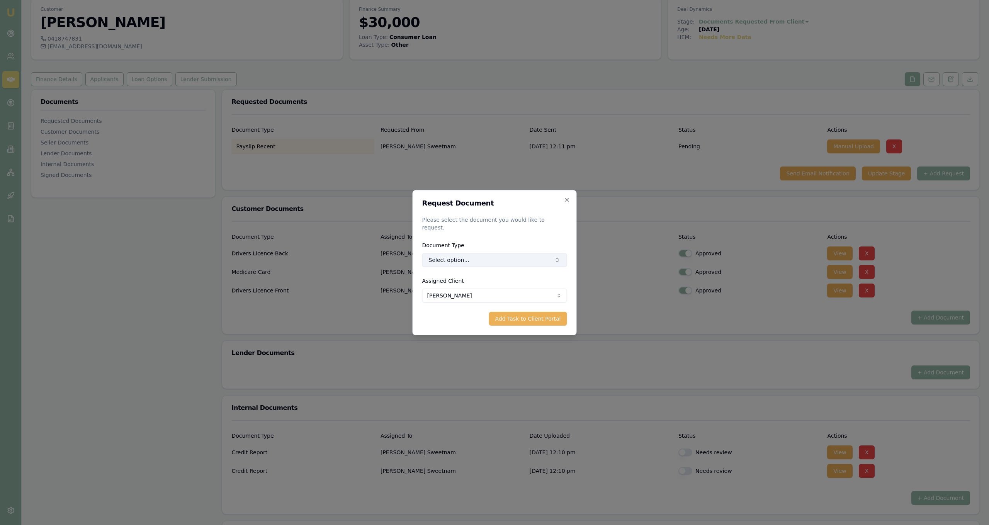
click at [476, 262] on button "Select option..." at bounding box center [494, 260] width 145 height 14
type input "payslip"
click at [563, 201] on div "Request Document Please select the document you would like to request. Document…" at bounding box center [495, 262] width 164 height 145
click at [566, 203] on icon "button" at bounding box center [567, 200] width 6 height 6
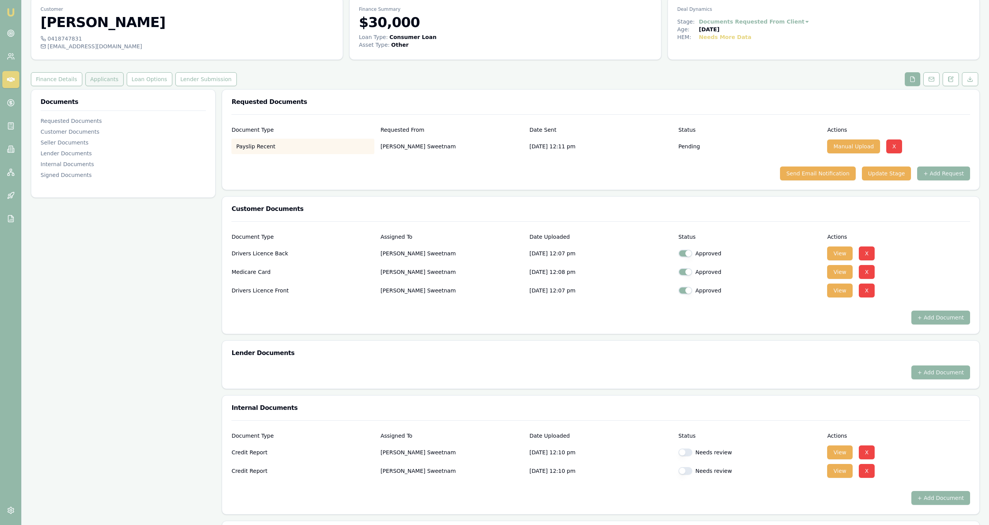
click at [99, 78] on button "Applicants" at bounding box center [104, 79] width 38 height 14
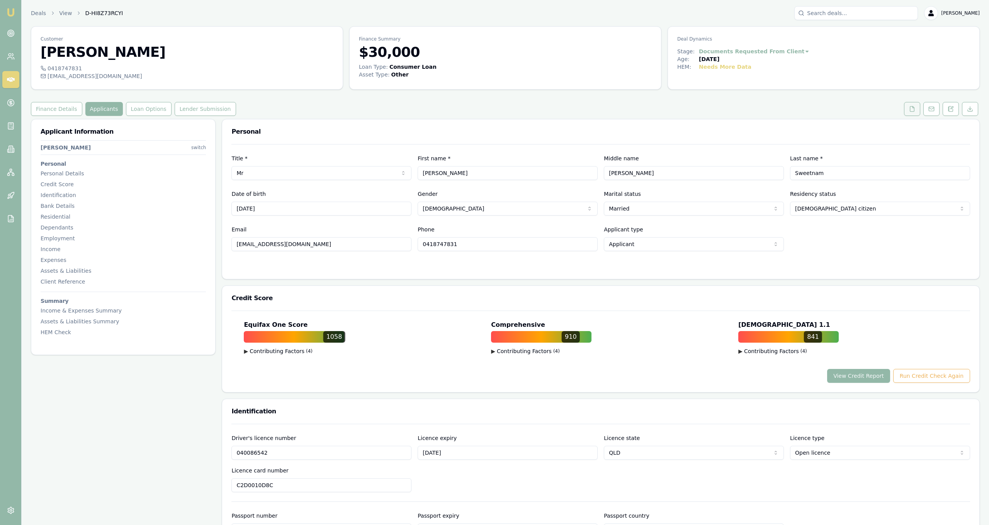
click at [911, 109] on icon at bounding box center [912, 109] width 6 height 6
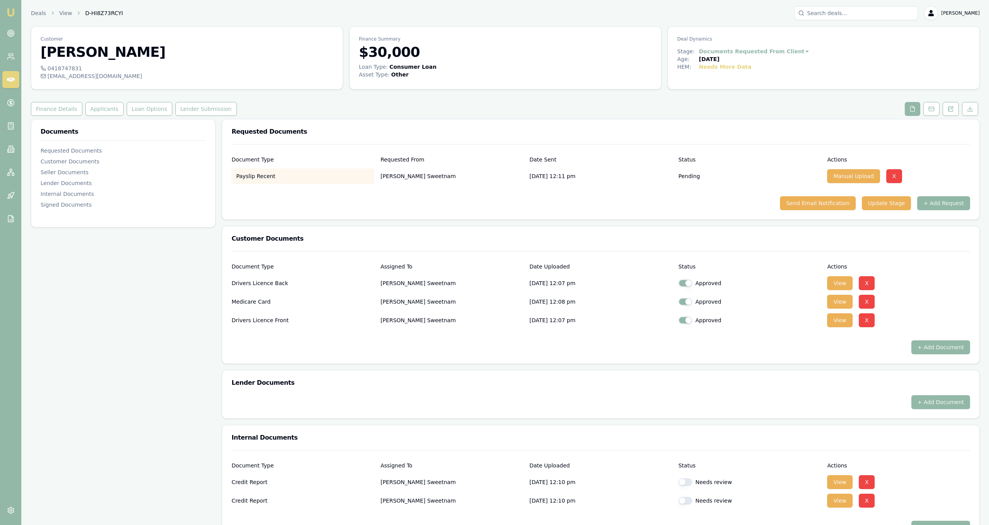
click at [941, 205] on button "+ Add Request" at bounding box center [943, 203] width 53 height 14
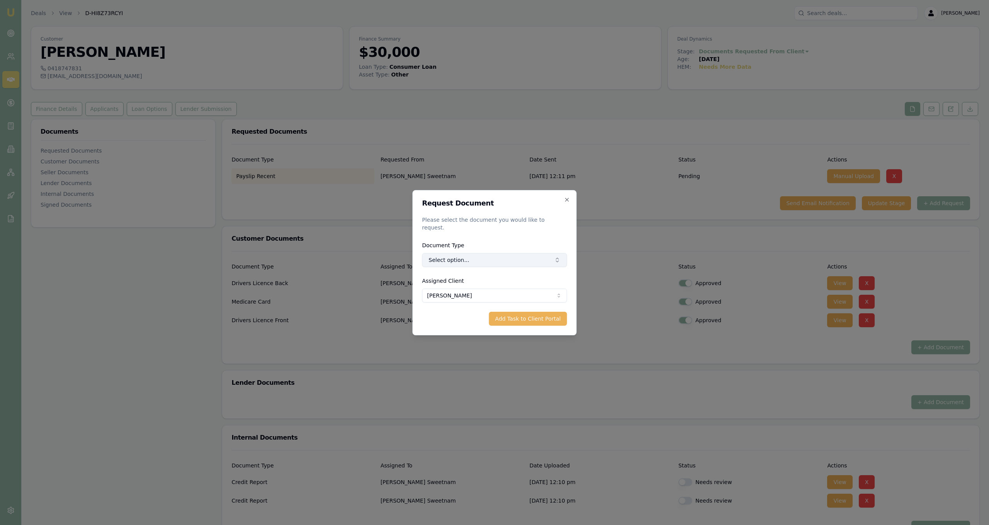
click at [490, 260] on button "Select option..." at bounding box center [494, 260] width 145 height 14
type input "payslip"
click at [517, 326] on div "Previous Payslip" at bounding box center [499, 326] width 86 height 12
click at [525, 320] on button "Add Task to Client Portal" at bounding box center [528, 319] width 78 height 14
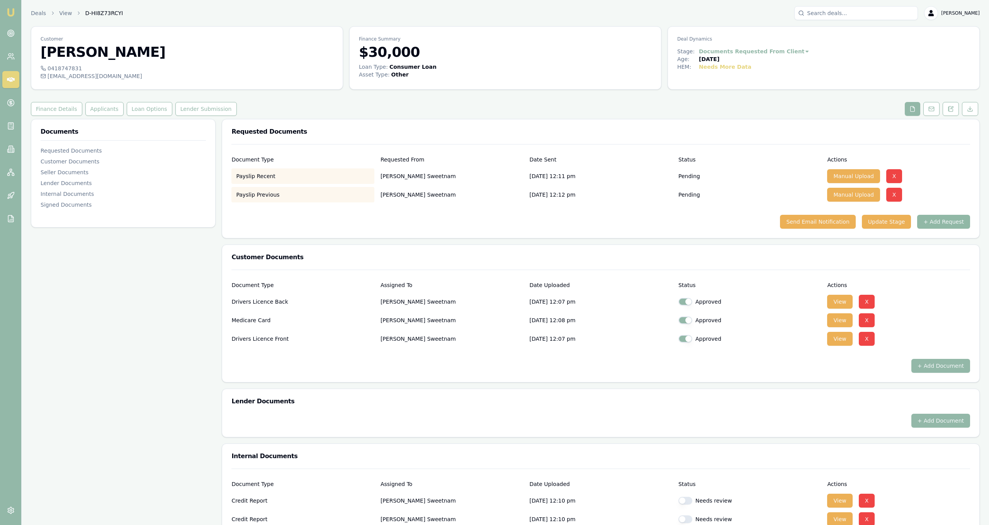
click at [937, 228] on button "+ Add Request" at bounding box center [943, 222] width 53 height 14
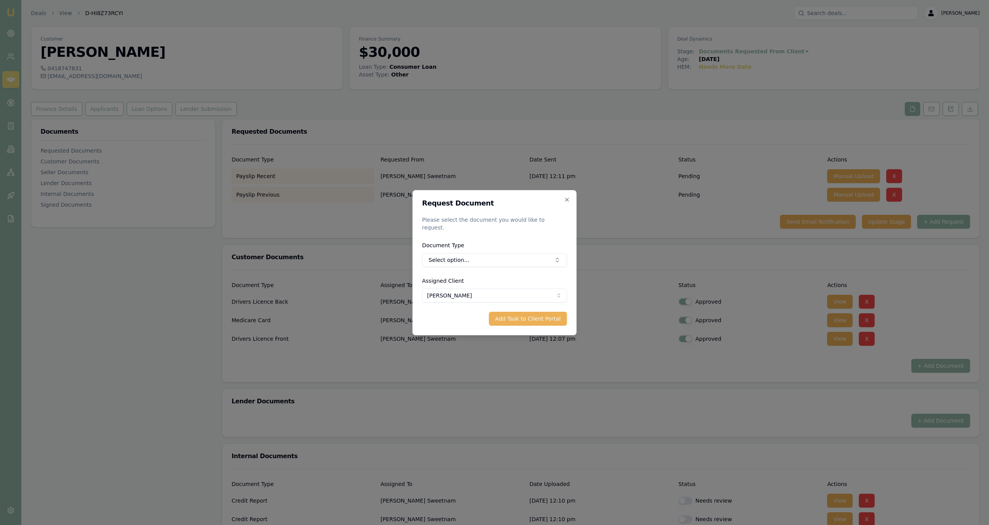
click at [422, 253] on button "Select option..." at bounding box center [494, 260] width 145 height 14
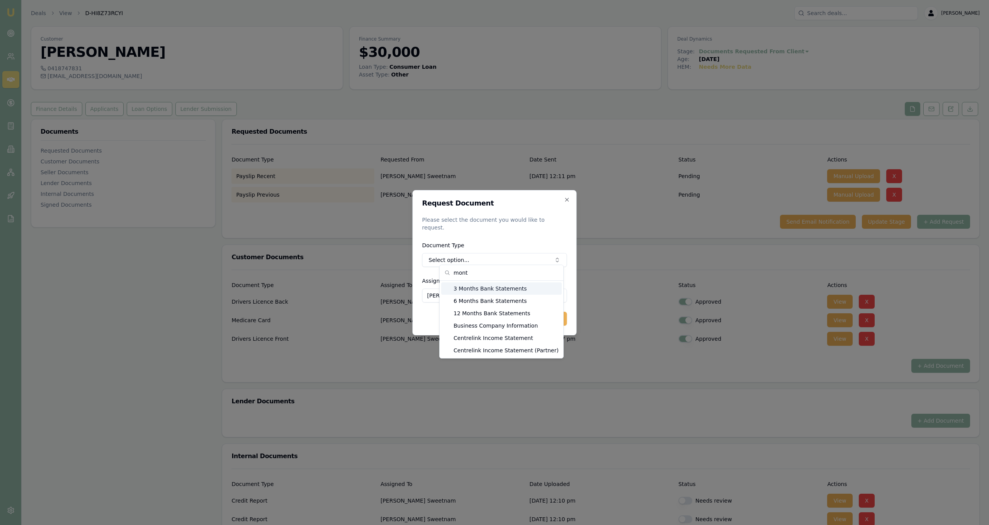
type input "month"
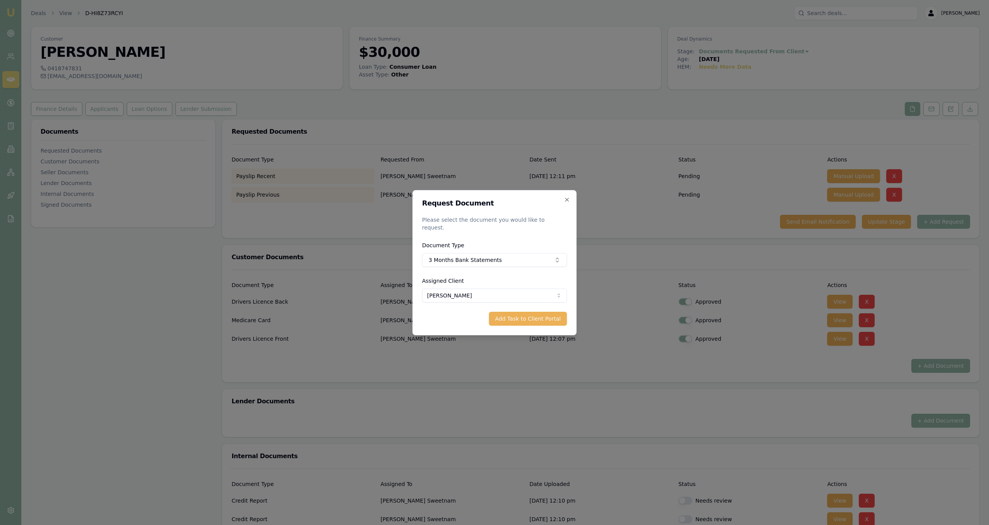
click at [558, 322] on div "Request Document Please select the document you would like to request. Document…" at bounding box center [495, 262] width 164 height 145
click at [557, 317] on button "Add Task to Client Portal" at bounding box center [528, 319] width 78 height 14
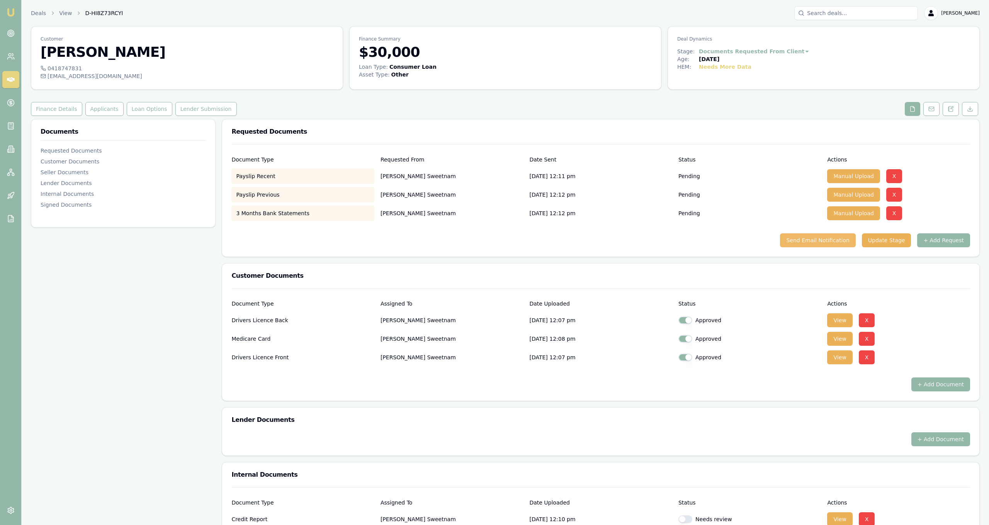
click at [843, 241] on button "Send Email Notification" at bounding box center [817, 240] width 75 height 14
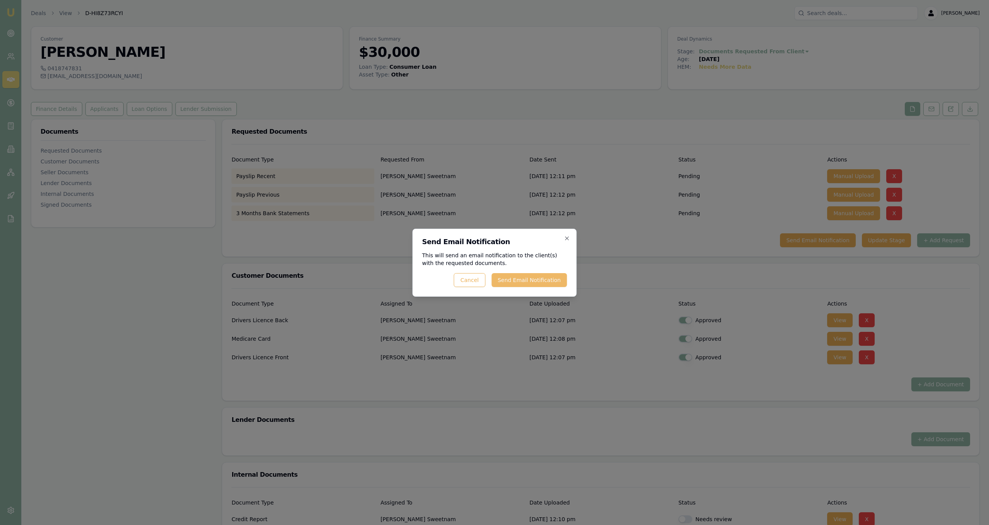
click at [538, 284] on button "Send Email Notification" at bounding box center [529, 280] width 75 height 14
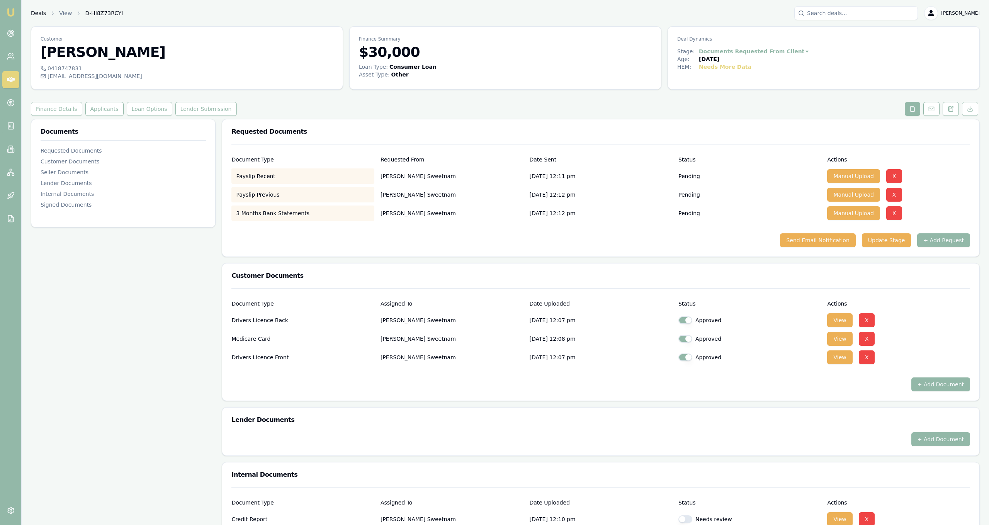
click at [36, 15] on link "Deals" at bounding box center [38, 13] width 15 height 8
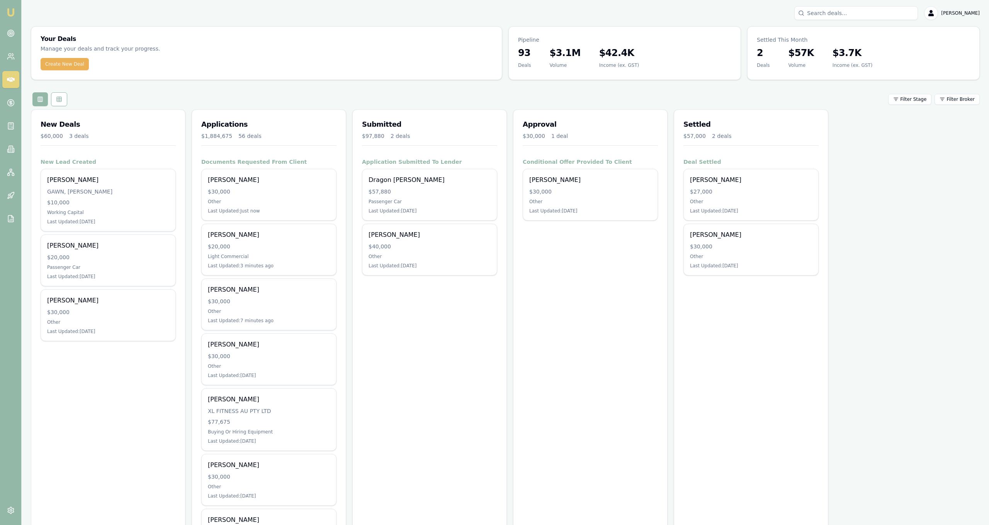
click at [453, 253] on div "Jaxon Barba $40,000 Other Last Updated: 4 days ago" at bounding box center [429, 249] width 134 height 51
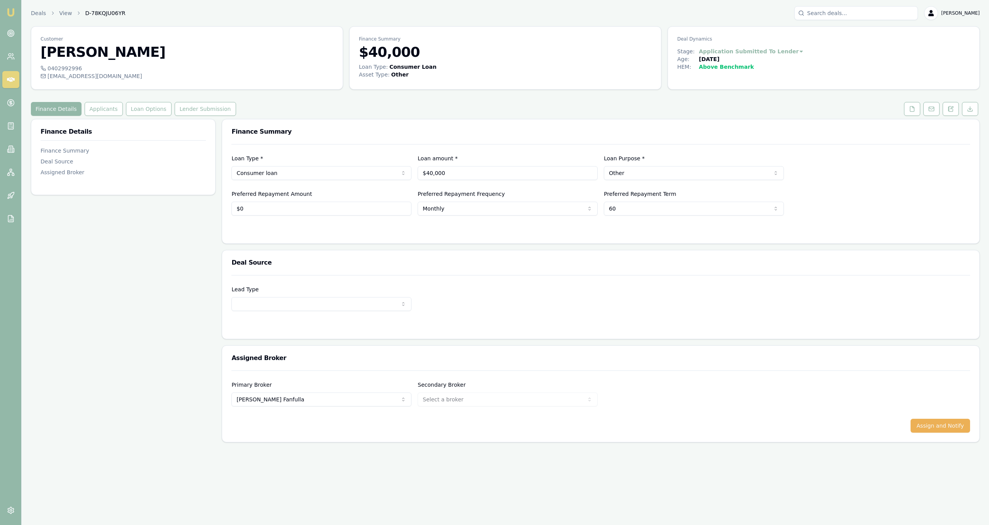
click at [904, 115] on link at bounding box center [912, 109] width 19 height 14
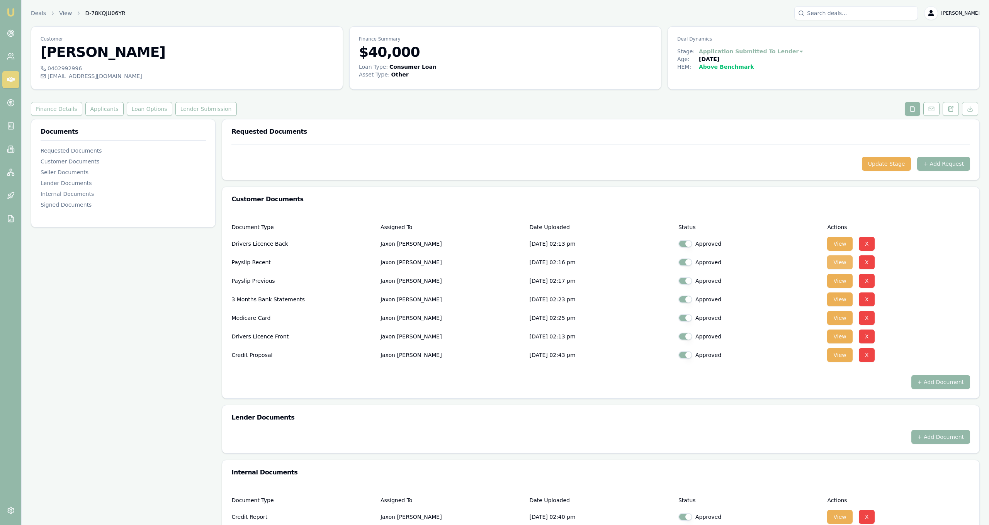
click at [844, 260] on button "View" at bounding box center [839, 262] width 25 height 14
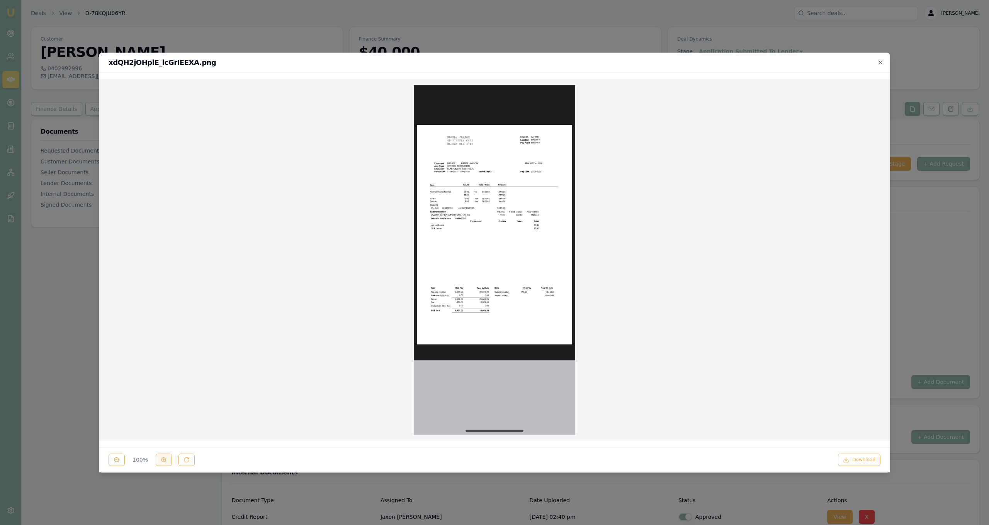
click at [164, 461] on icon at bounding box center [164, 460] width 6 height 6
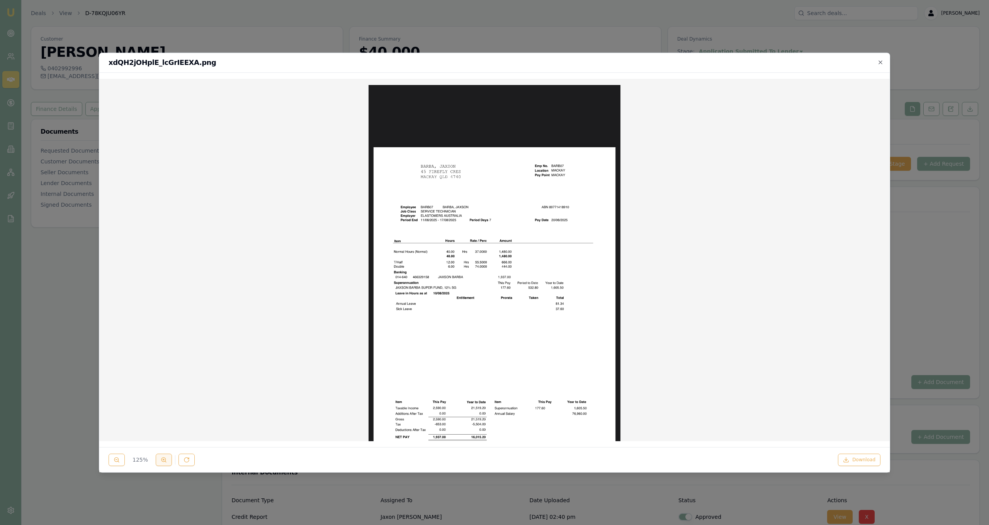
click at [164, 461] on icon at bounding box center [164, 460] width 6 height 6
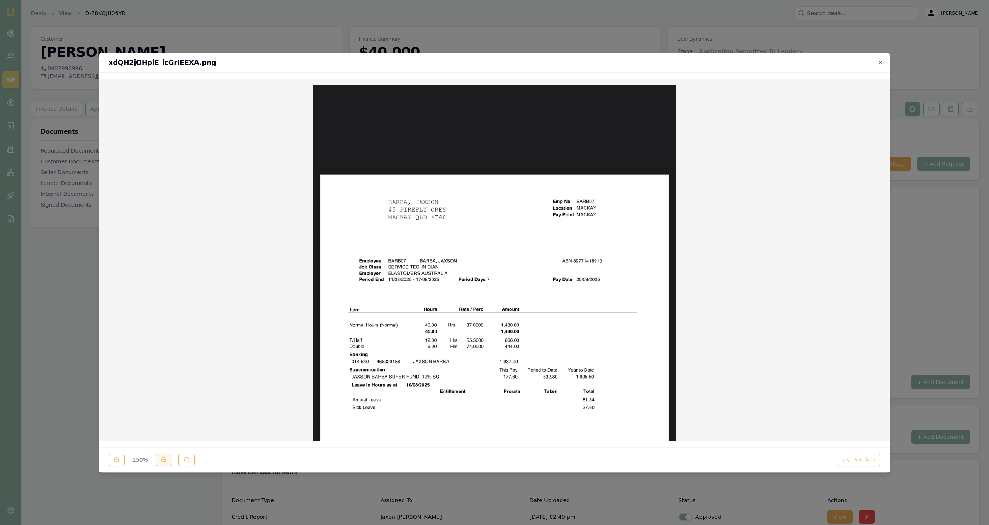
click at [164, 461] on icon at bounding box center [164, 460] width 6 height 6
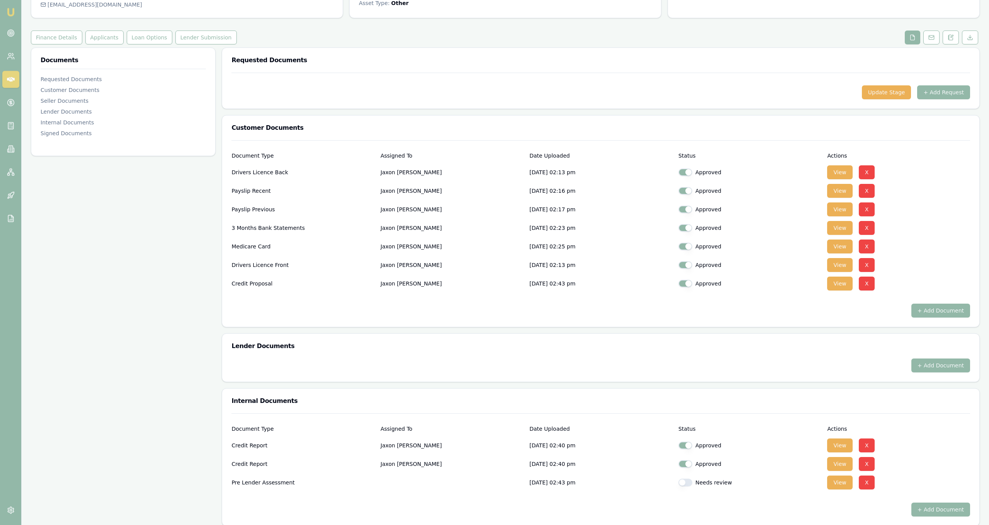
scroll to position [73, 0]
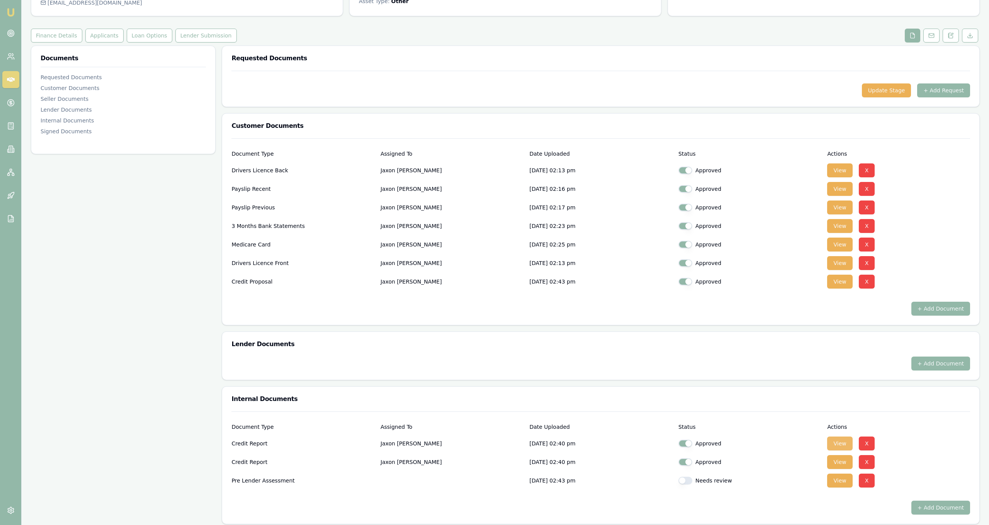
click at [839, 449] on button "View" at bounding box center [839, 444] width 25 height 14
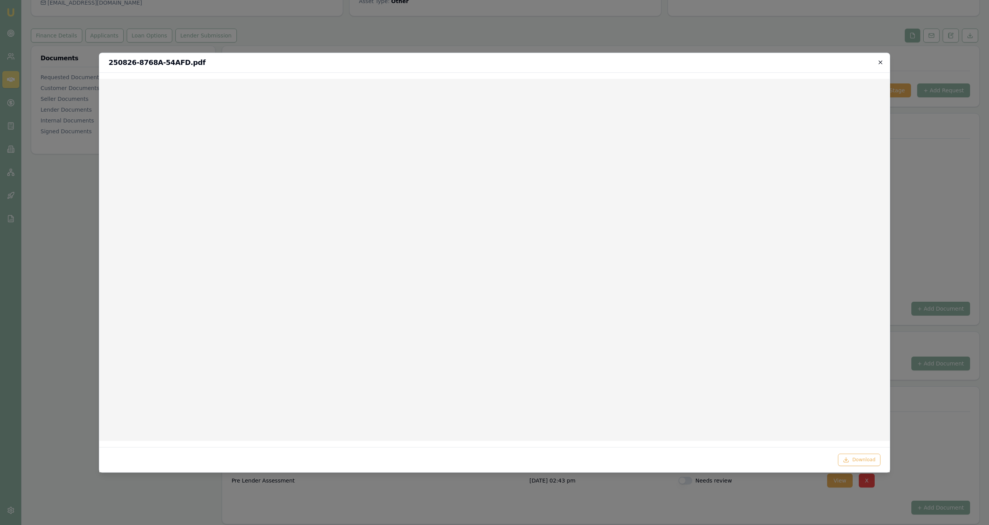
click at [880, 63] on icon "button" at bounding box center [880, 61] width 3 height 3
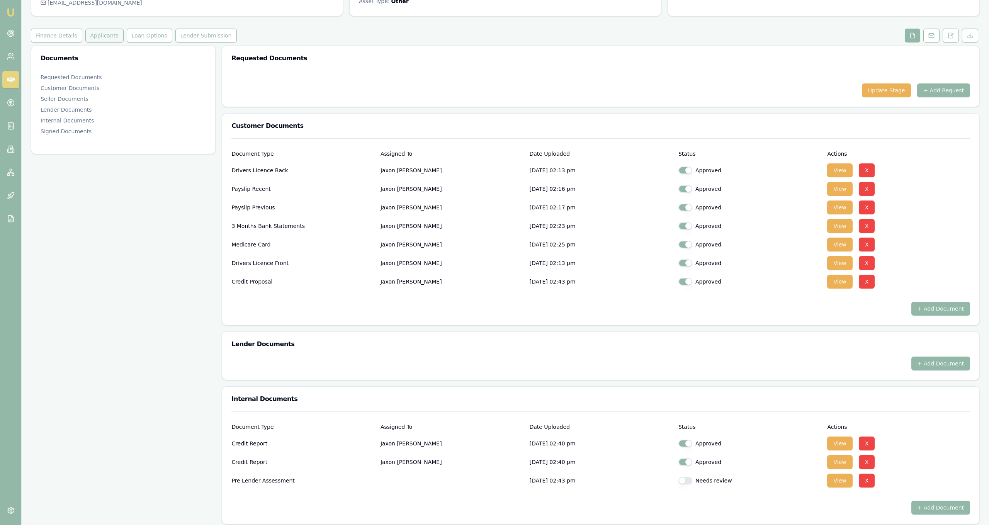
click at [103, 30] on button "Applicants" at bounding box center [104, 36] width 38 height 14
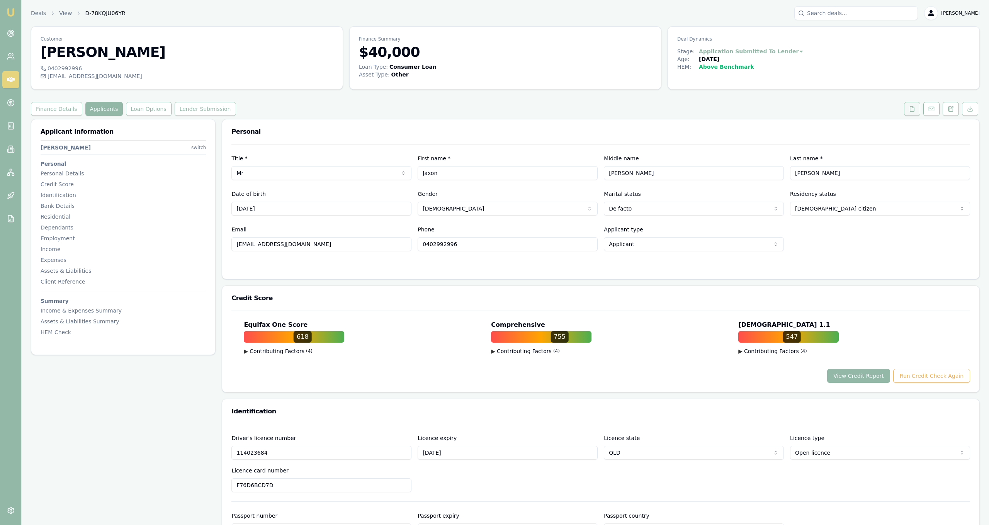
click at [911, 106] on icon at bounding box center [912, 109] width 6 height 6
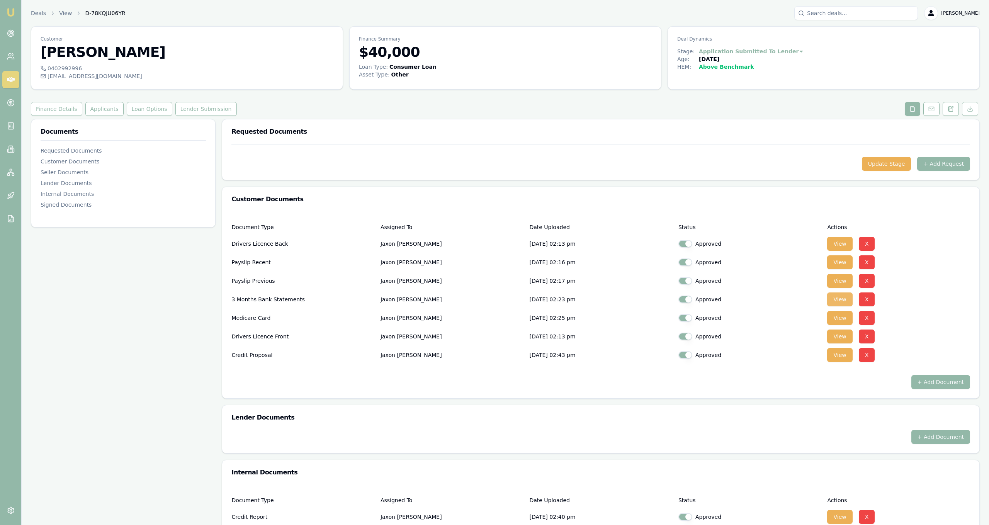
click at [839, 302] on button "View" at bounding box center [839, 300] width 25 height 14
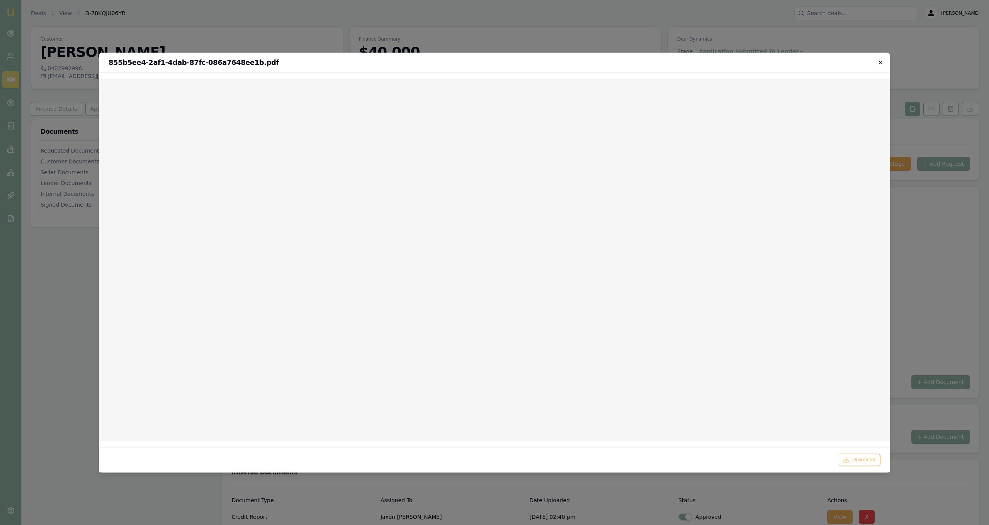
click at [882, 63] on icon "button" at bounding box center [881, 62] width 6 height 6
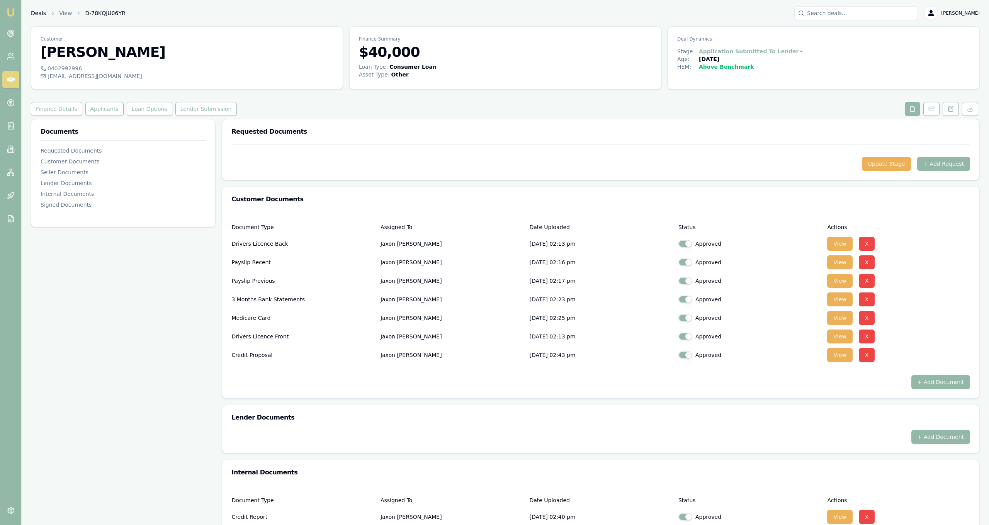
click at [41, 10] on link "Deals" at bounding box center [38, 13] width 15 height 8
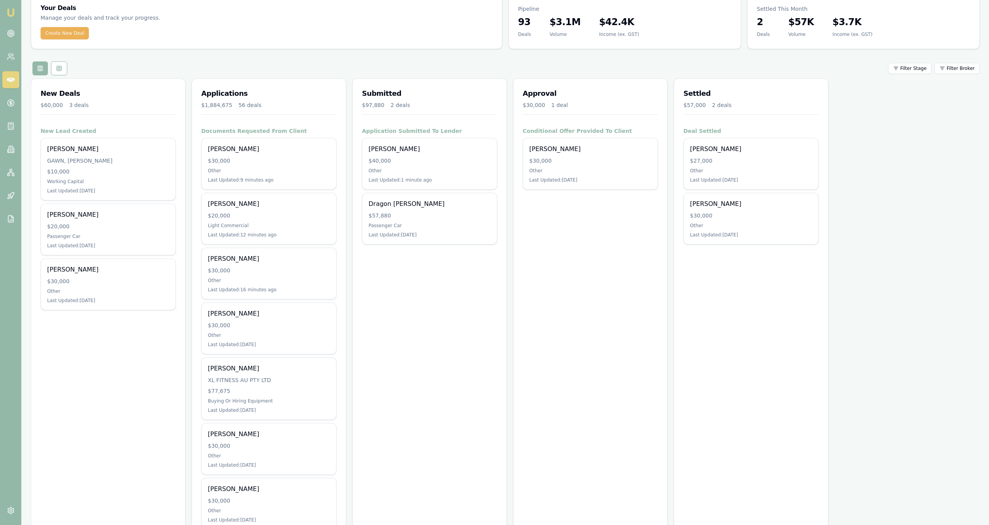
scroll to position [32, 0]
click at [298, 325] on div "$30,000" at bounding box center [269, 324] width 122 height 8
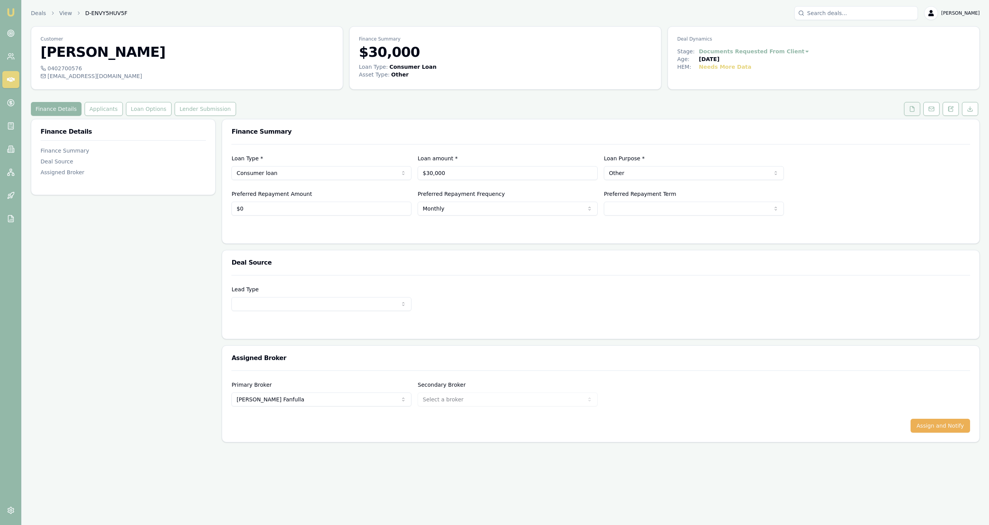
click at [914, 109] on icon at bounding box center [912, 109] width 6 height 6
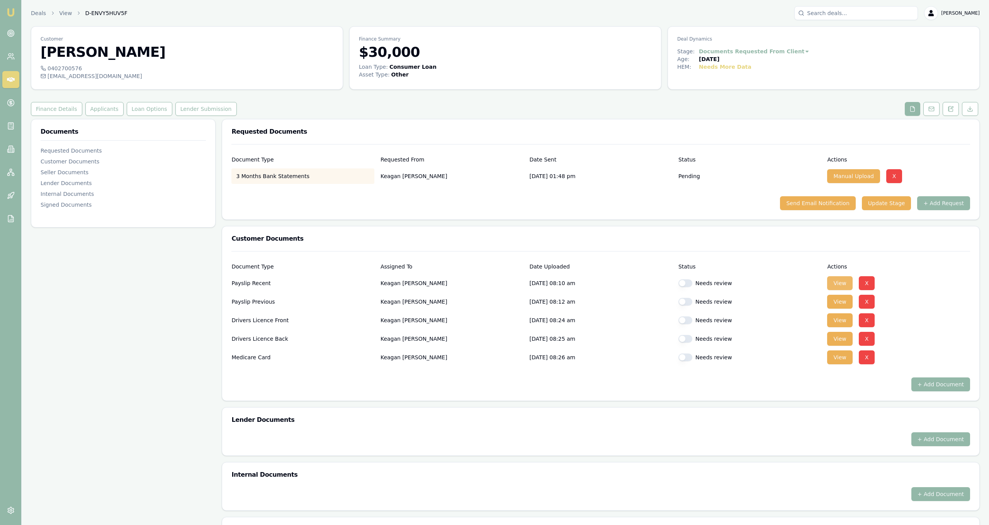
click at [838, 284] on button "View" at bounding box center [839, 283] width 25 height 14
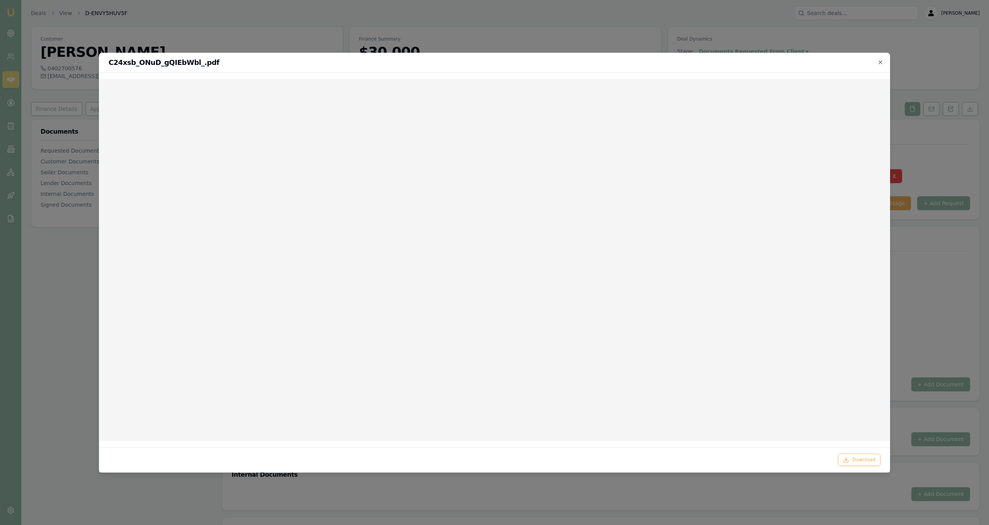
click at [947, 232] on div at bounding box center [494, 262] width 989 height 525
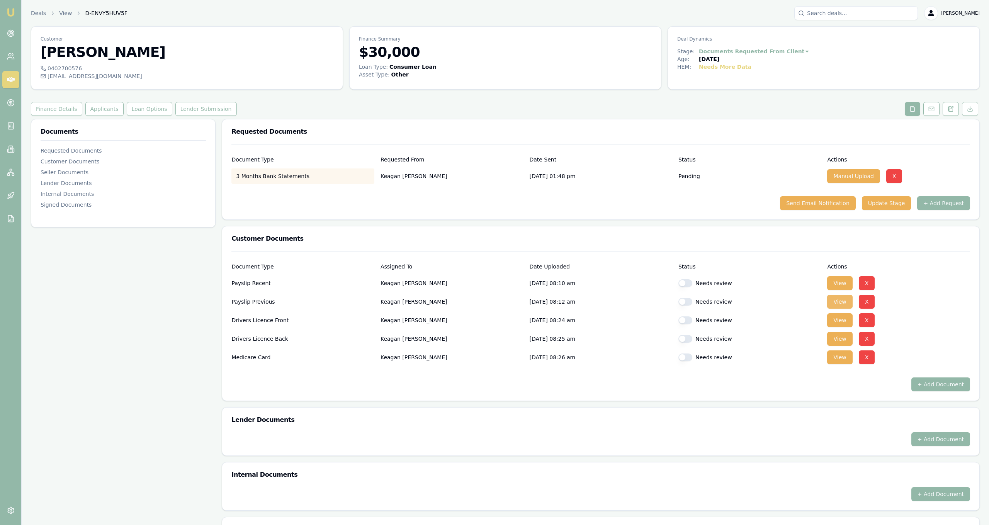
click at [835, 303] on button "View" at bounding box center [839, 302] width 25 height 14
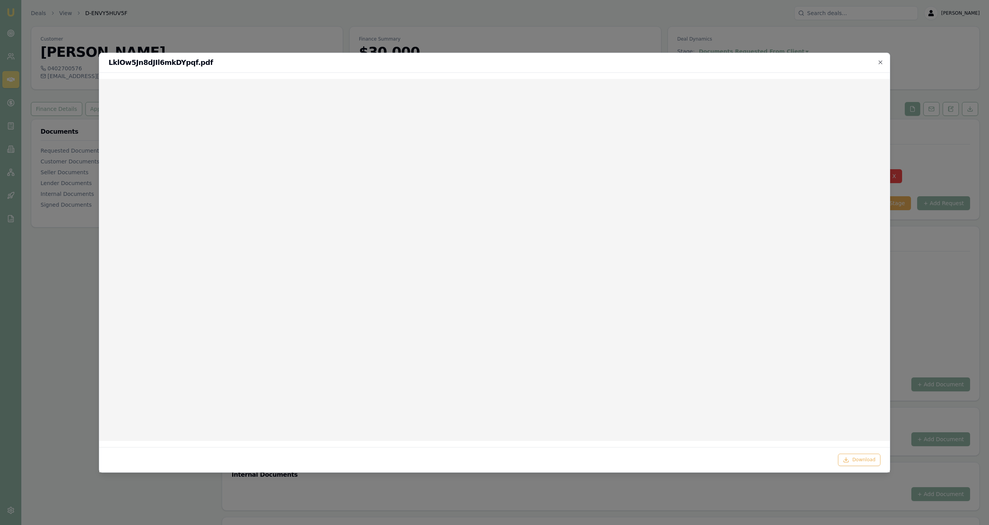
click at [930, 278] on div at bounding box center [494, 262] width 989 height 525
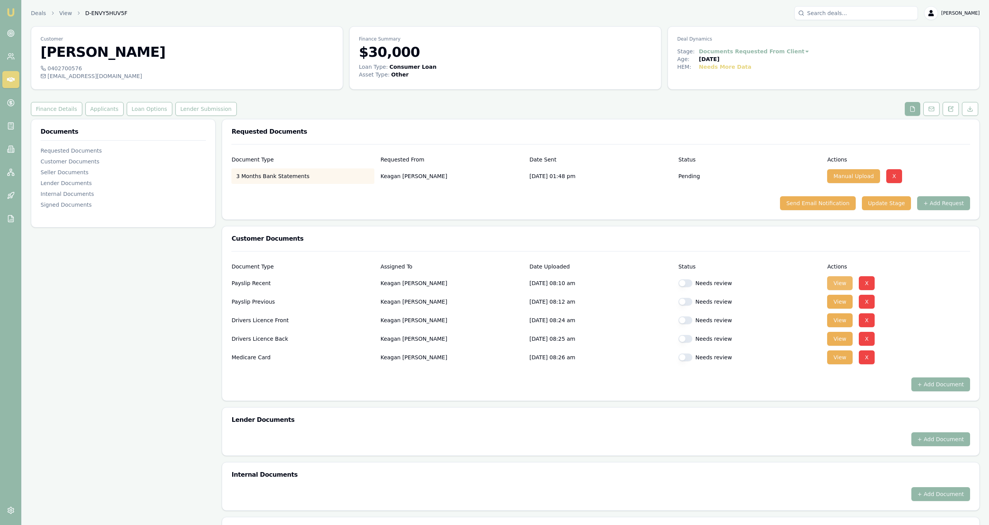
click at [837, 283] on button "View" at bounding box center [839, 283] width 25 height 14
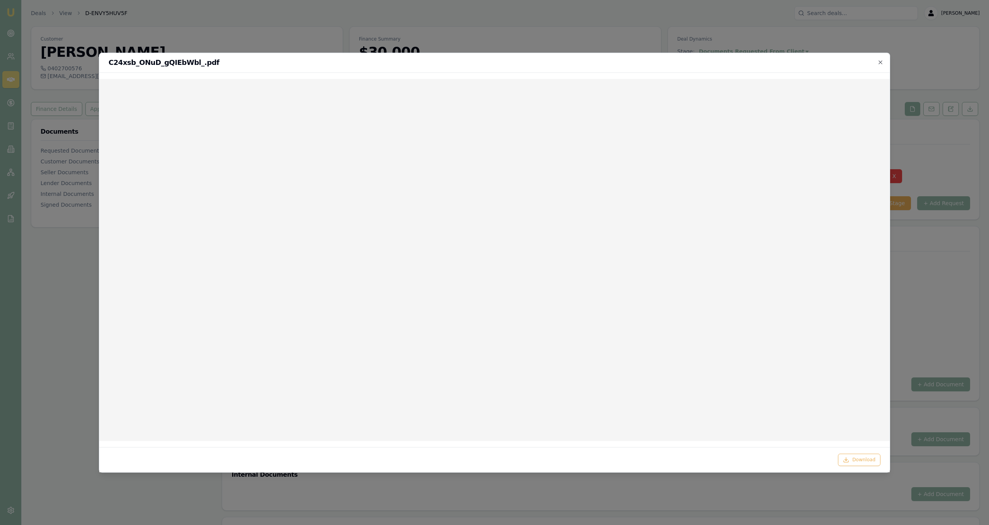
click at [915, 270] on div at bounding box center [494, 262] width 989 height 525
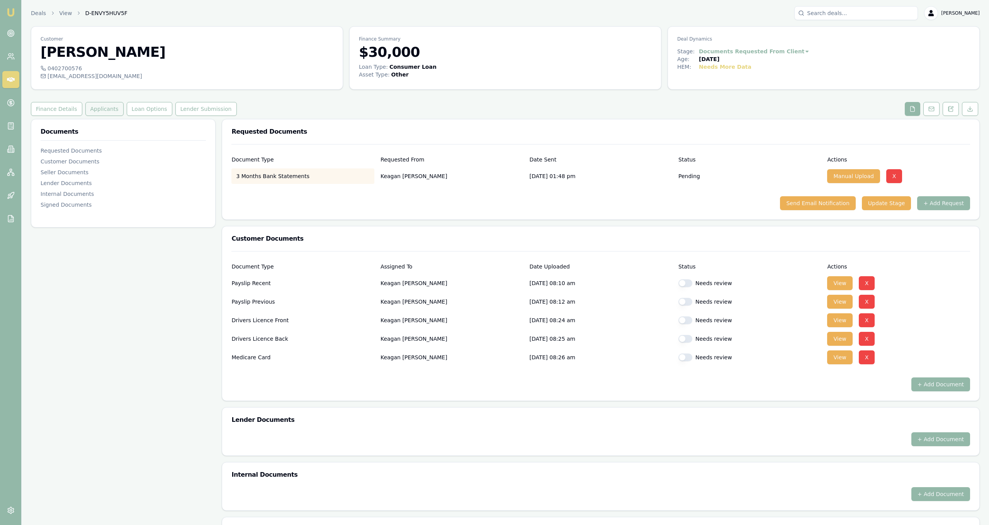
click at [103, 110] on button "Applicants" at bounding box center [104, 109] width 38 height 14
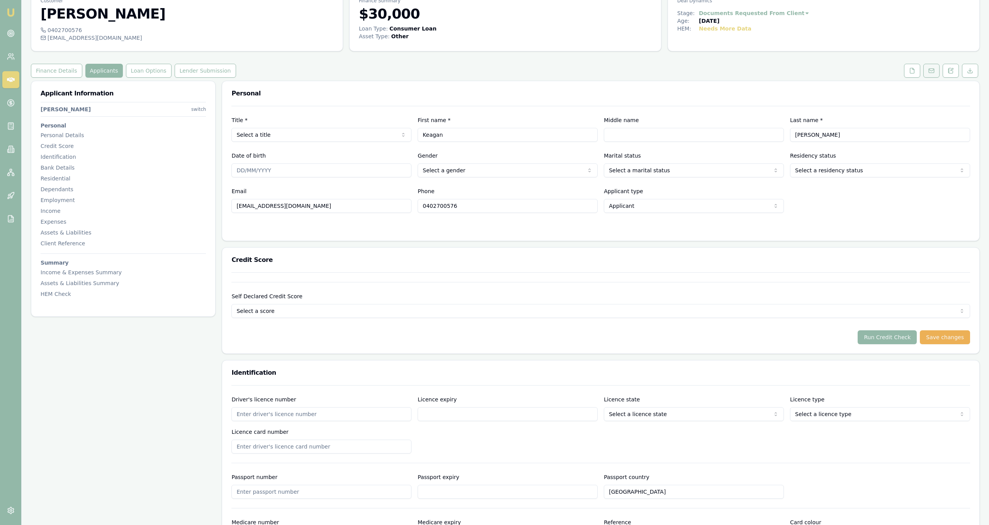
click at [935, 70] on button at bounding box center [932, 71] width 16 height 14
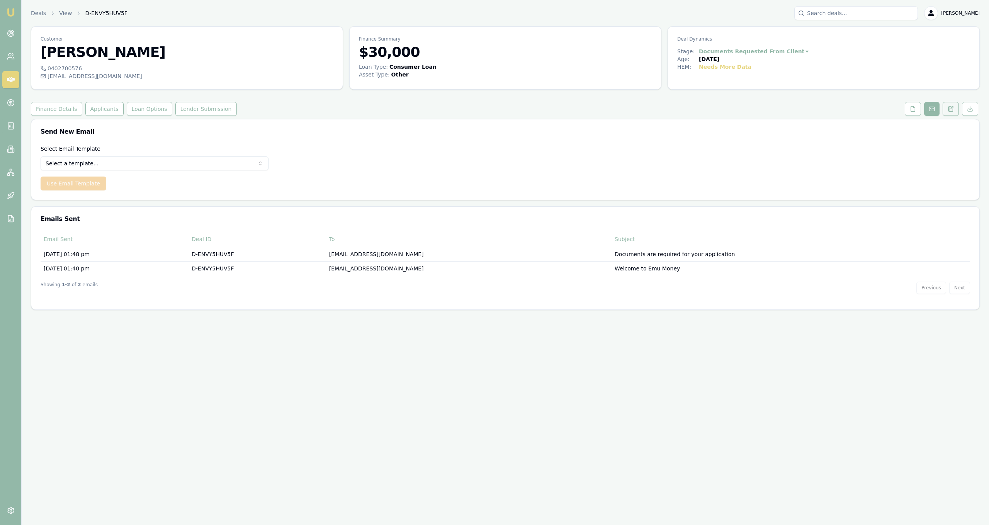
click at [948, 109] on icon at bounding box center [951, 109] width 6 height 6
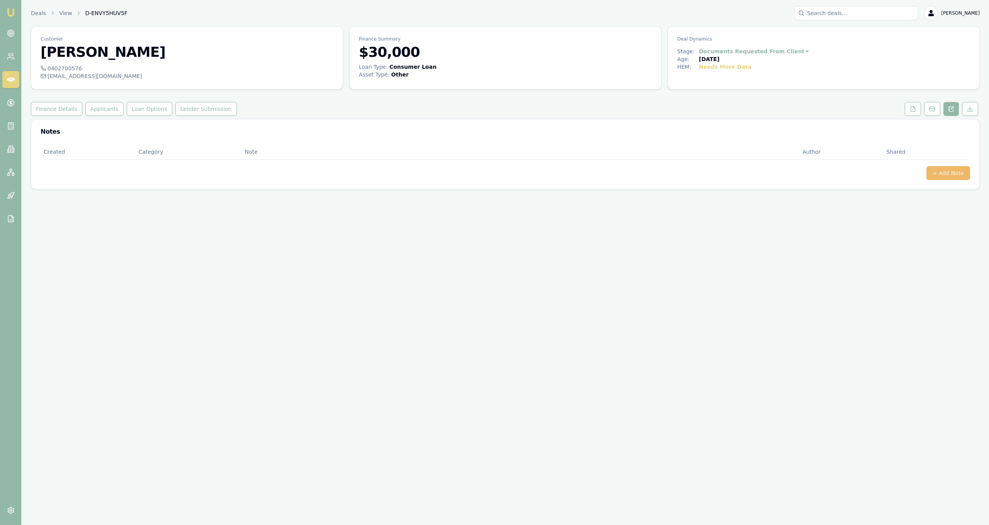
click at [943, 175] on button "+ Add Note" at bounding box center [949, 173] width 44 height 14
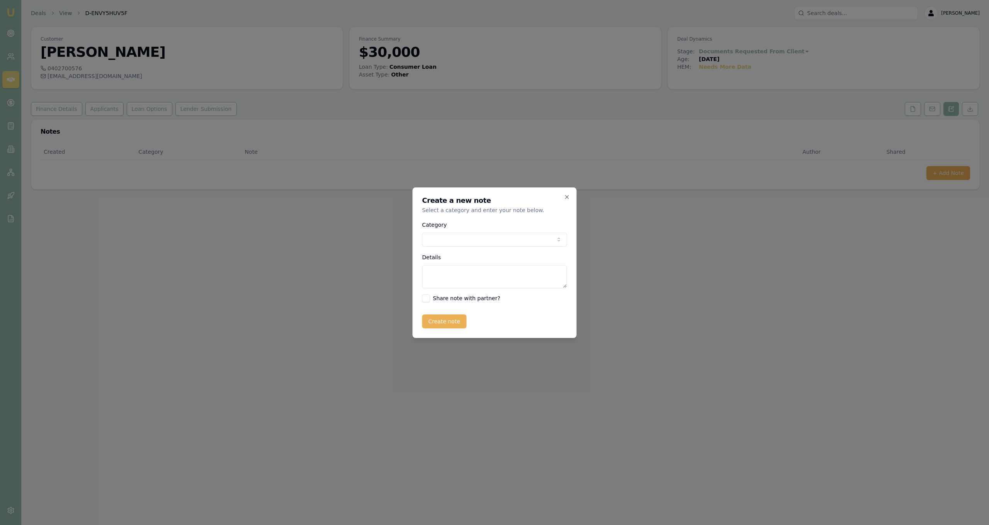
click at [537, 236] on body "Emu Broker Deals View D-ENVY5HUV5F [PERSON_NAME] Toggle Menu Customer [PERSON_N…" at bounding box center [494, 262] width 989 height 525
click at [474, 277] on textarea "Details" at bounding box center [494, 276] width 145 height 23
type textarea "[PERSON_NAME] deal"
click at [447, 333] on div "Create a new note Select a category and enter your note below. Category General…" at bounding box center [495, 262] width 164 height 151
click at [449, 324] on button "Create note" at bounding box center [444, 322] width 44 height 14
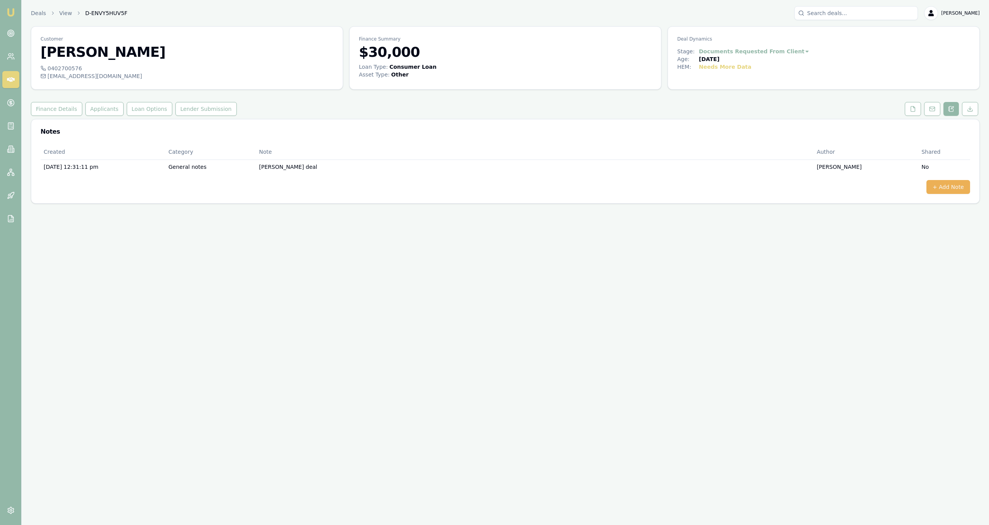
click at [57, 101] on div "Customer [PERSON_NAME] 0402700576 [EMAIL_ADDRESS][DOMAIN_NAME] Finance Summary …" at bounding box center [505, 114] width 949 height 177
click at [42, 16] on link "Deals" at bounding box center [38, 13] width 15 height 8
